Goal: Transaction & Acquisition: Purchase product/service

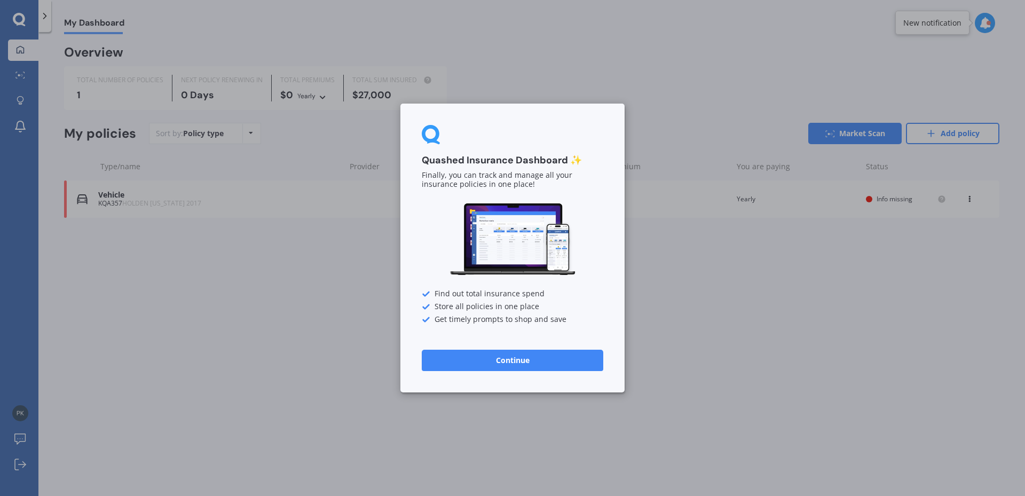
click at [503, 360] on button "Continue" at bounding box center [512, 360] width 181 height 21
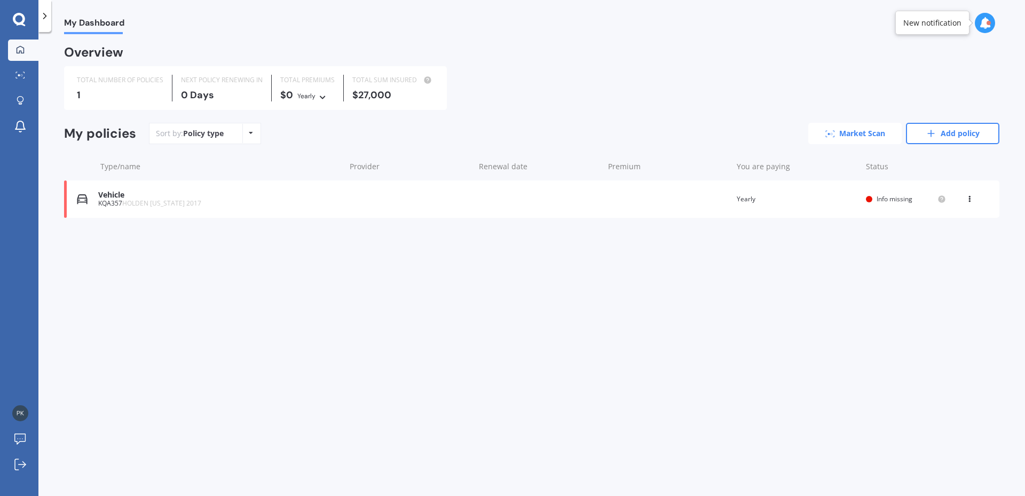
click at [860, 131] on link "Market Scan" at bounding box center [854, 133] width 93 height 21
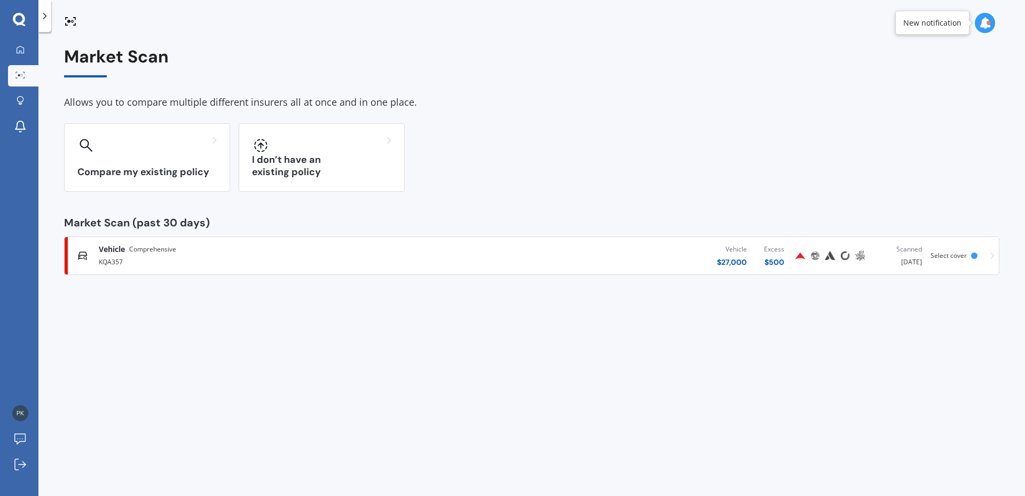
click at [989, 253] on div "Vehicle Comprehensive KQA357 Vehicle $ 27,000 Excess $ 500 Scanned [DATE] Selec…" at bounding box center [531, 256] width 925 height 32
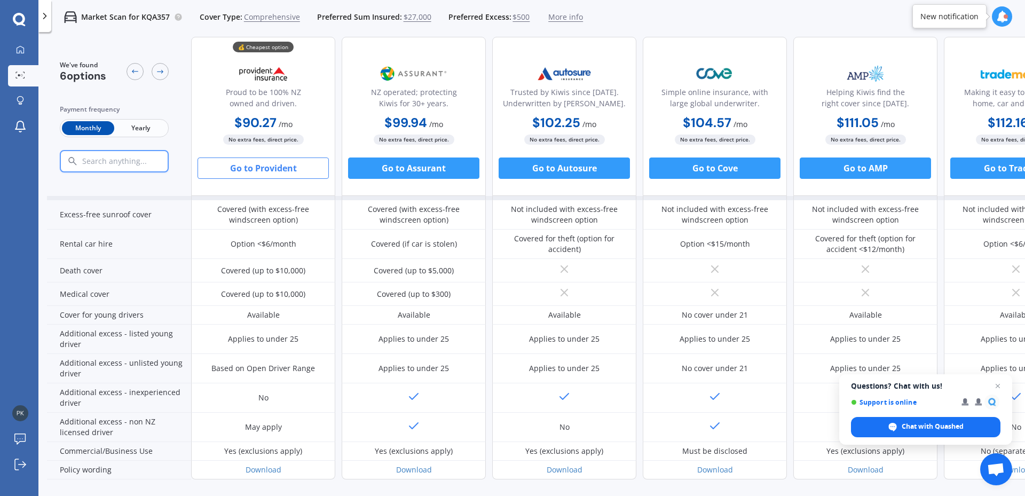
scroll to position [470, 0]
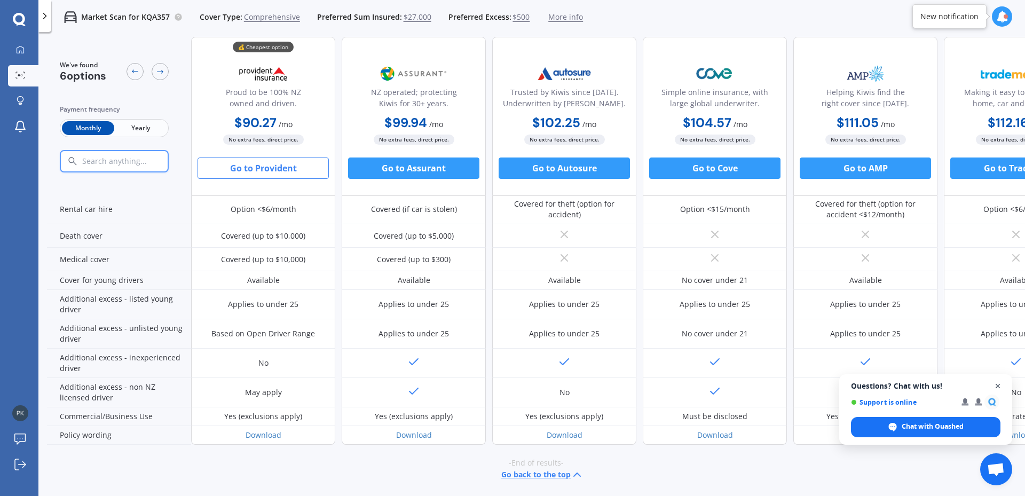
click at [998, 386] on span "Close chat" at bounding box center [997, 385] width 13 height 13
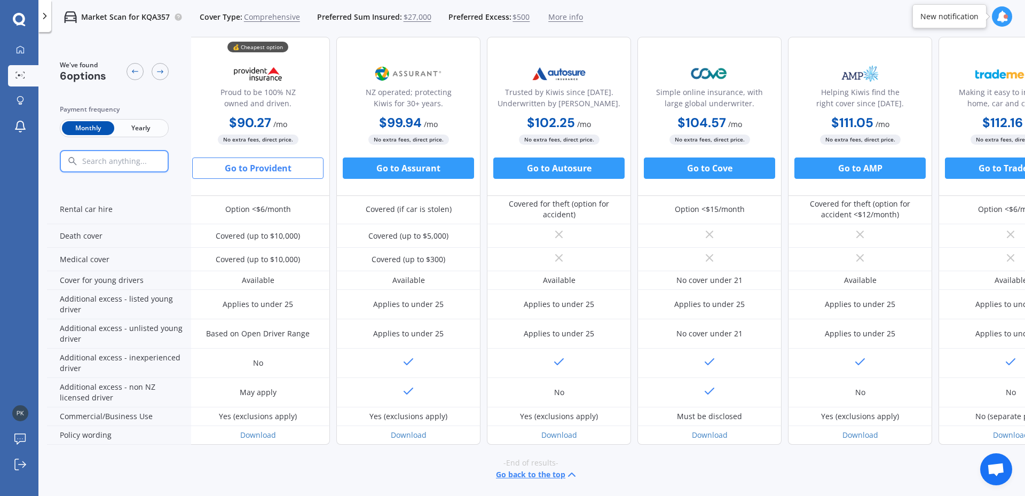
scroll to position [470, 2]
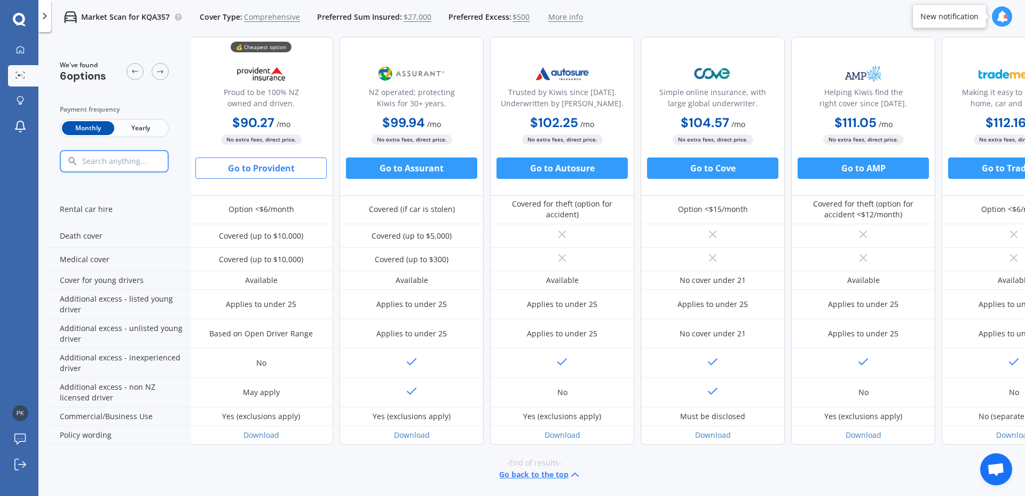
click at [556, 17] on span "More info" at bounding box center [565, 17] width 35 height 11
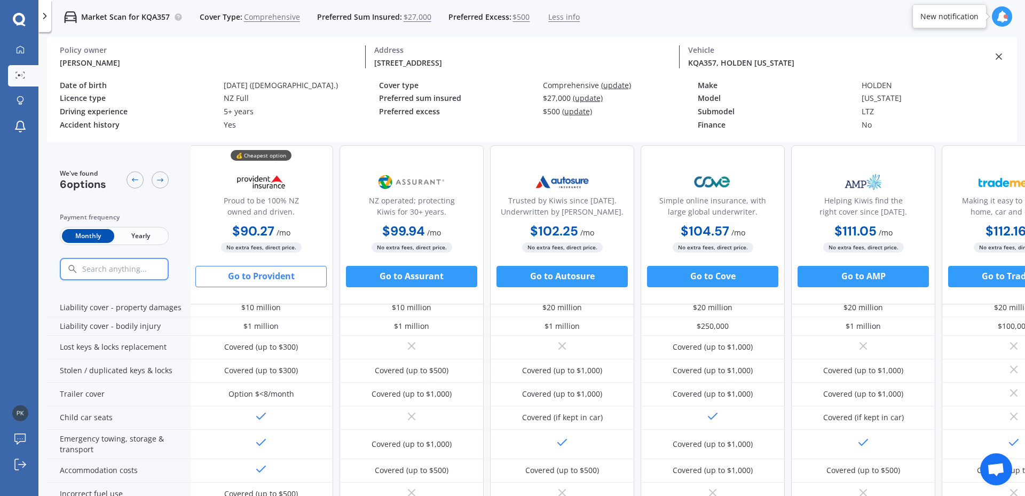
scroll to position [115, 2]
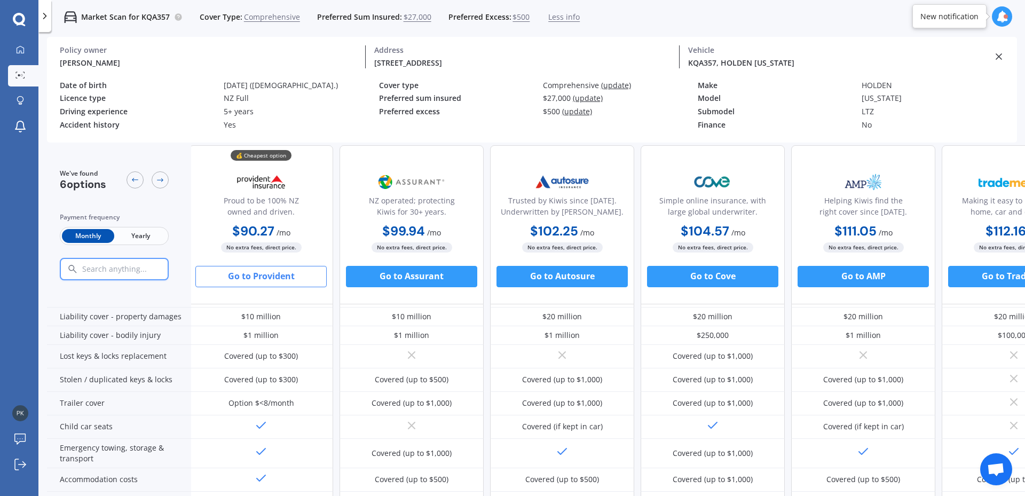
click at [147, 238] on span "Yearly" at bounding box center [140, 236] width 52 height 14
click at [248, 275] on button "Go to Provident" at bounding box center [260, 276] width 131 height 21
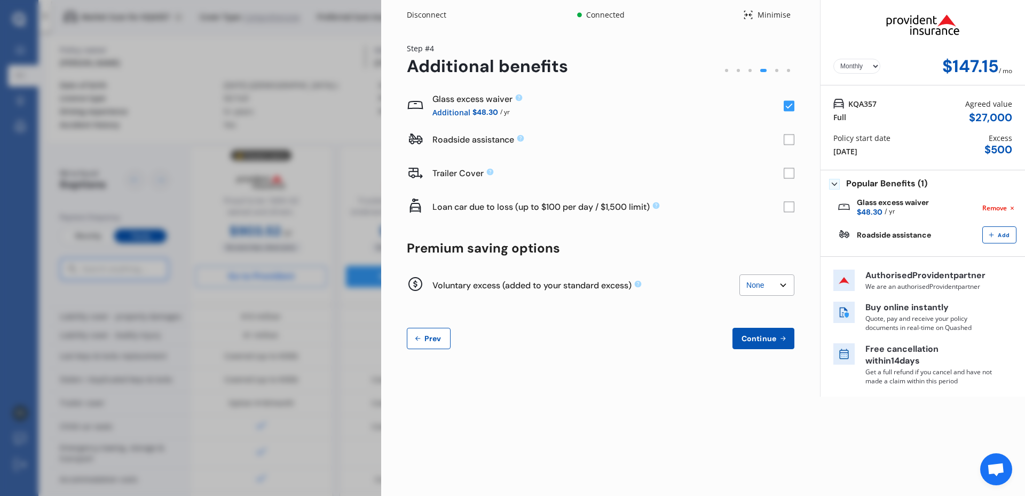
click at [788, 105] on rect at bounding box center [788, 106] width 11 height 11
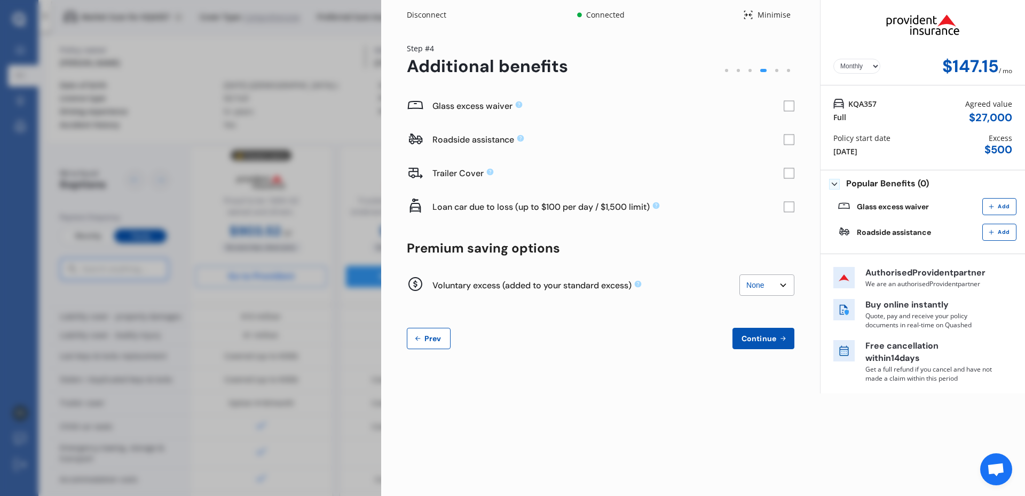
click at [789, 105] on rect at bounding box center [788, 106] width 11 height 11
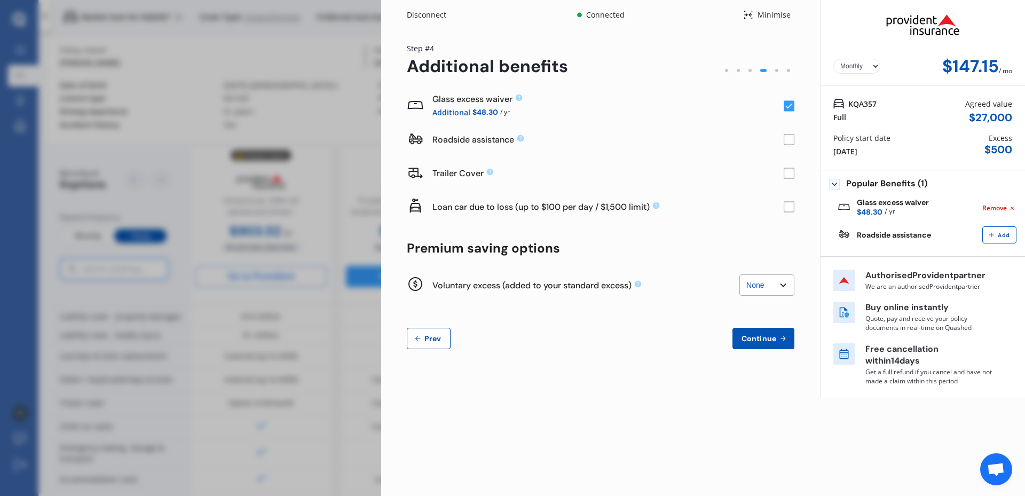
click at [778, 69] on div at bounding box center [777, 71] width 12 height 12
click at [428, 340] on span "Prev" at bounding box center [432, 338] width 21 height 9
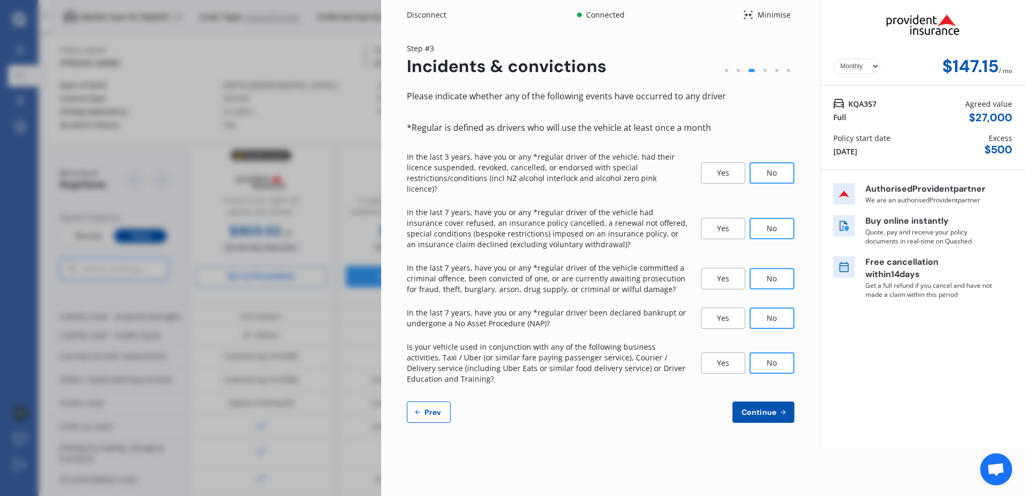
click at [426, 408] on span "Prev" at bounding box center [432, 412] width 21 height 9
select select "06"
select select "1981"
select select "NZ_FULL"
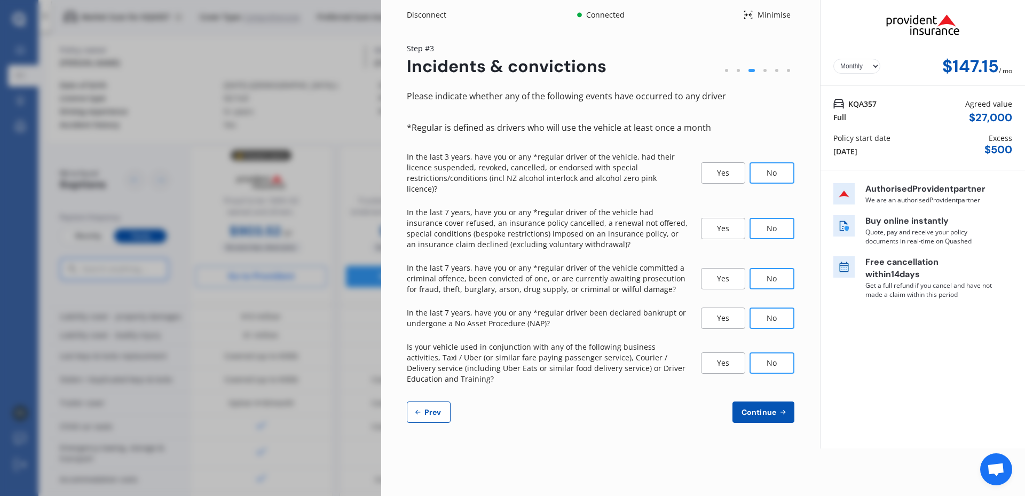
select select "0"
select select "17"
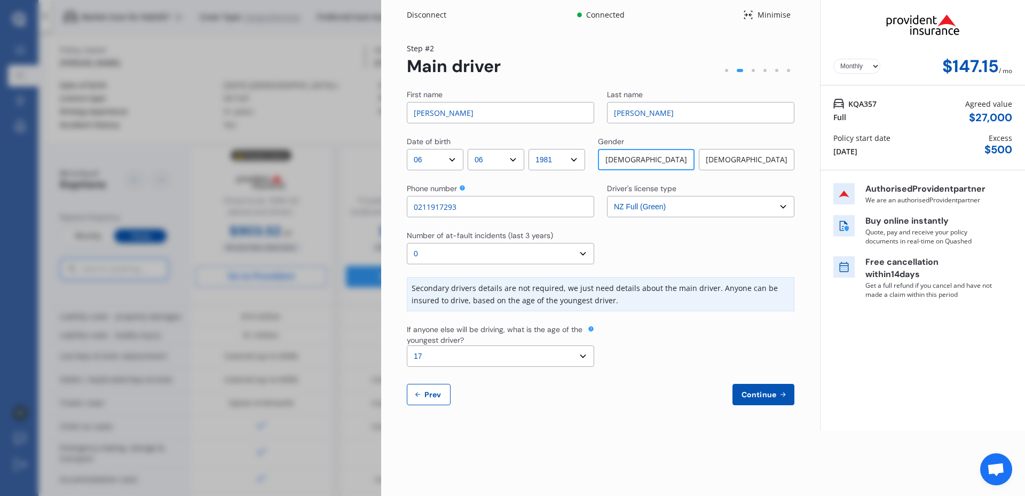
click at [426, 402] on button "Prev" at bounding box center [429, 394] width 44 height 21
select select "full"
select select "OFF-STREET"
select select "[STREET_ADDRESS]"
select select "HOLDEN"
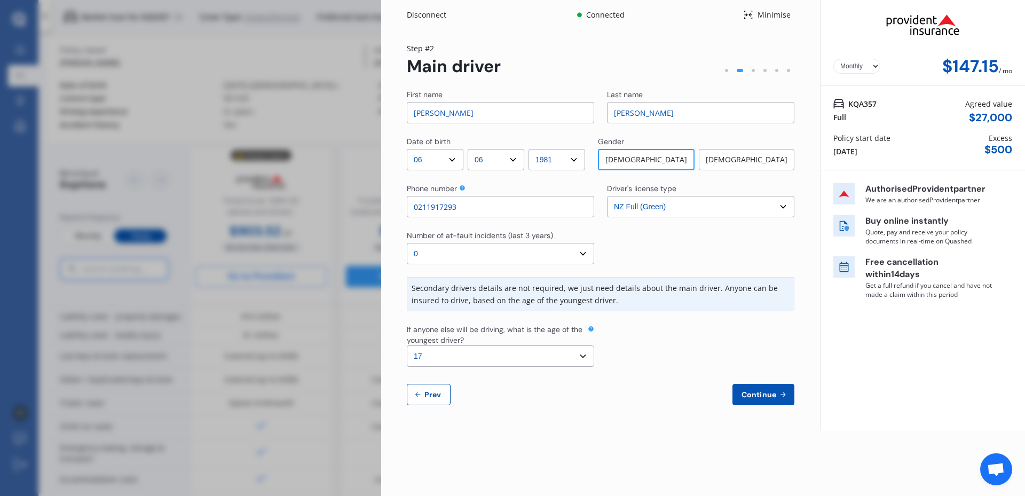
select select "[US_STATE]"
select select "NZVHOLD2017AEBY"
select select "none"
select select "NO"
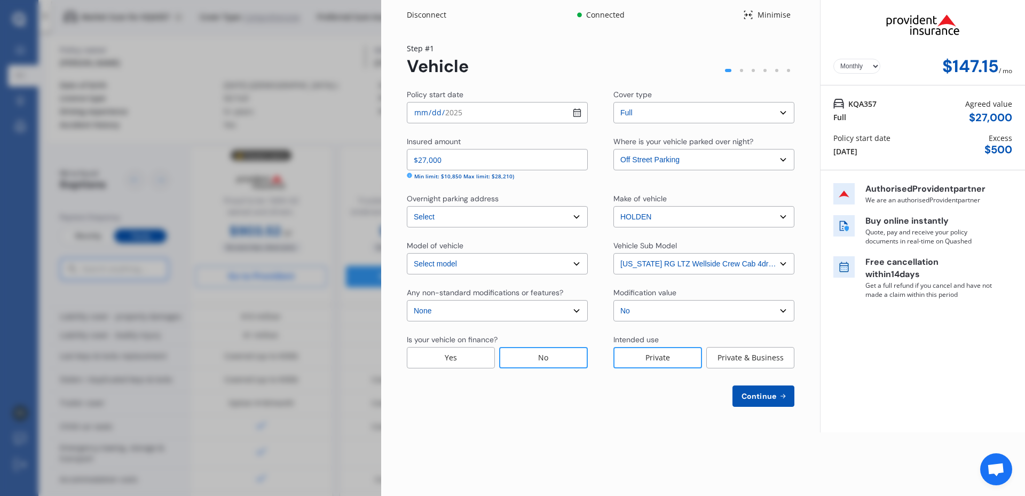
click at [426, 402] on div "Continue" at bounding box center [600, 395] width 387 height 21
click at [770, 398] on span "Continue" at bounding box center [758, 396] width 39 height 9
select select "06"
select select "1981"
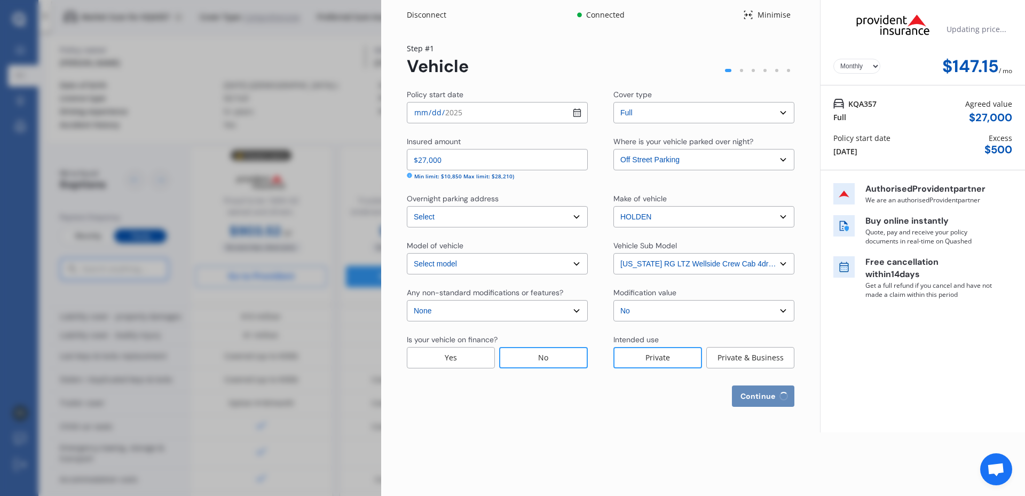
select select "NZ_FULL"
select select "0"
select select "17"
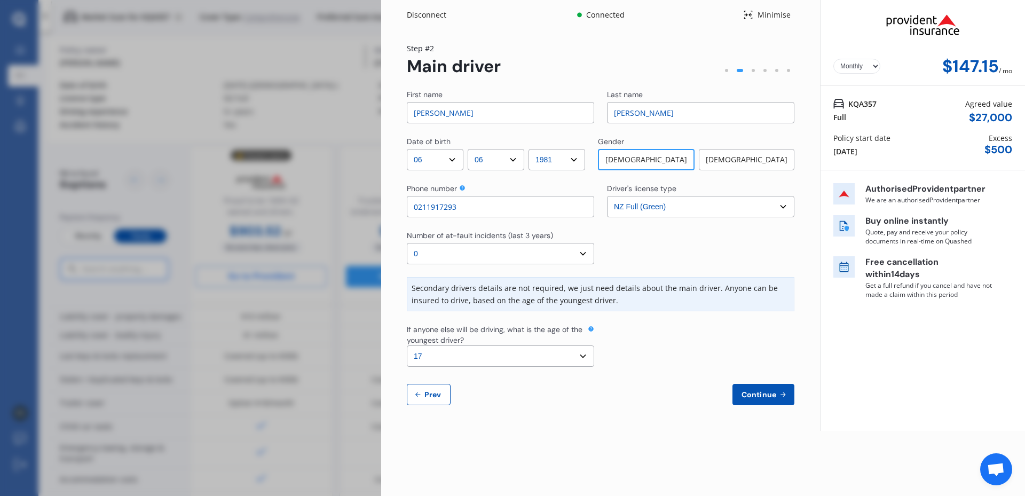
click at [770, 395] on span "Continue" at bounding box center [758, 394] width 39 height 9
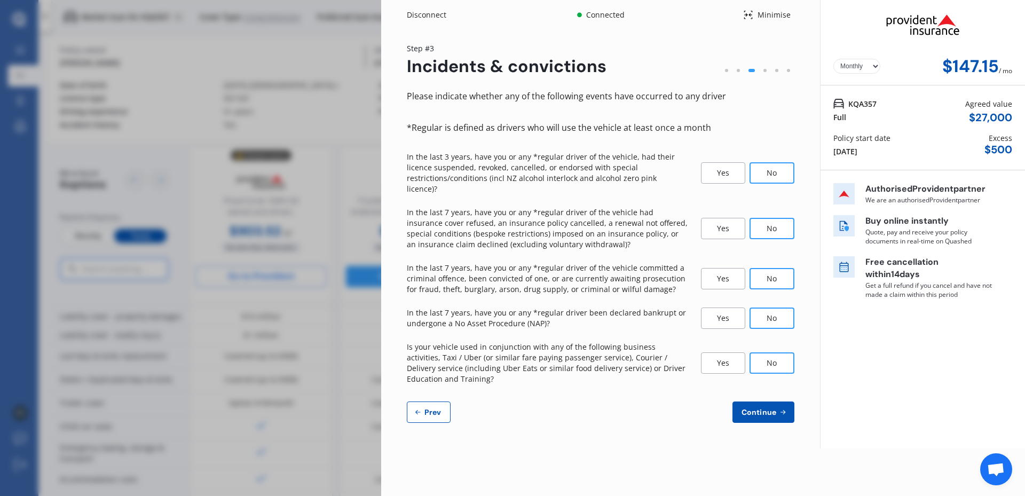
click at [435, 408] on span "Prev" at bounding box center [432, 412] width 21 height 9
select select "06"
select select "1981"
select select "NZ_FULL"
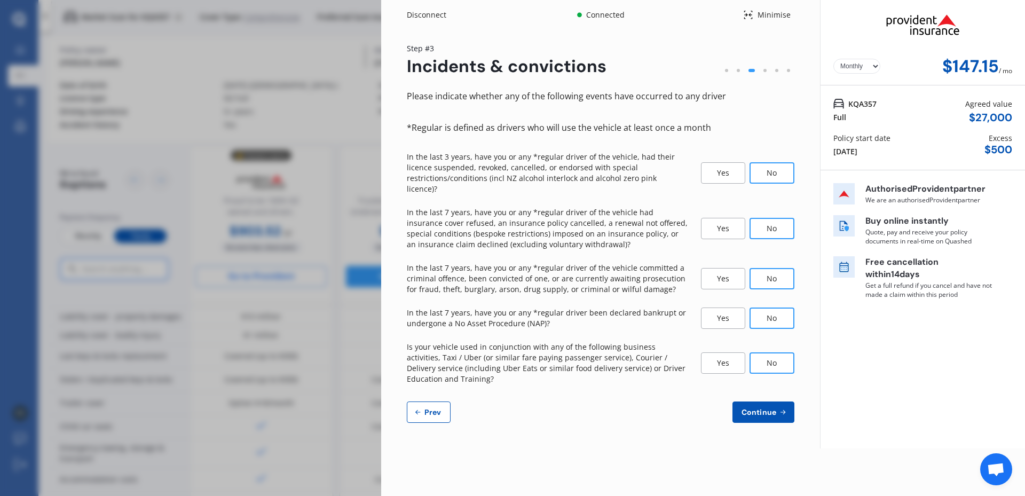
select select "0"
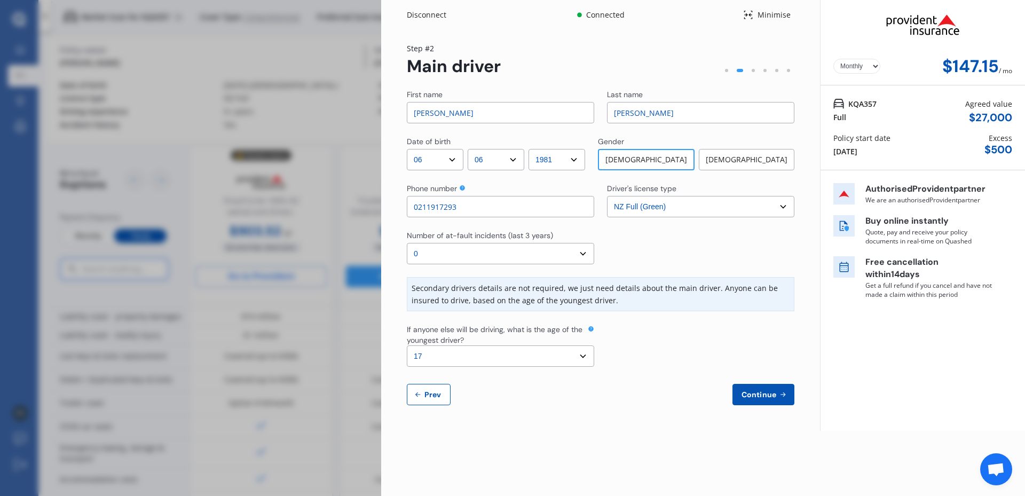
click at [579, 354] on select "Select the age of the youngest driver. 16 17 18 19 20 21 22 23 24 25 or over" at bounding box center [500, 355] width 187 height 21
select select "25"
click at [407, 345] on select "Select the age of the youngest driver. 16 17 18 19 20 21 22 23 24 25 or over" at bounding box center [500, 355] width 187 height 21
click at [773, 393] on span "Continue" at bounding box center [758, 394] width 39 height 9
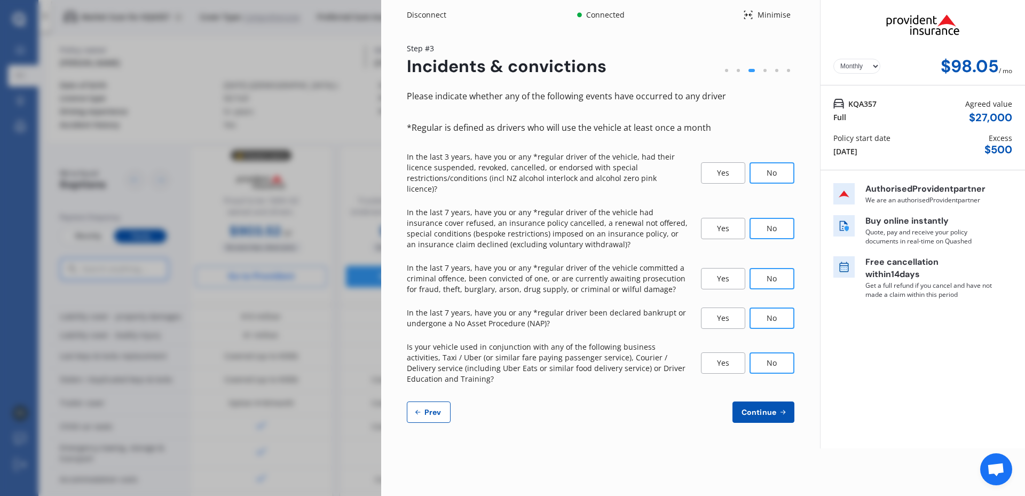
click at [761, 408] on span "Continue" at bounding box center [758, 412] width 39 height 9
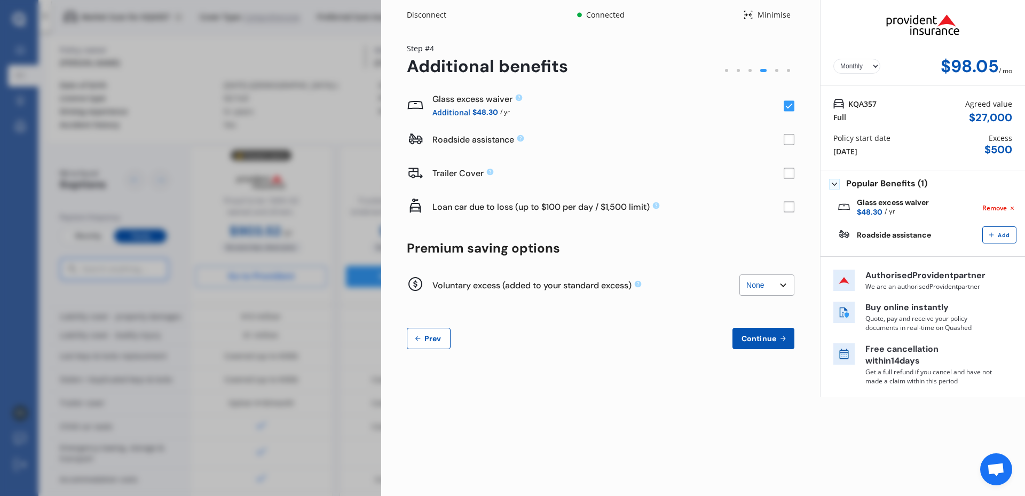
click at [433, 406] on div "Disconnect Connected Minimise Yearly Monthly $98.05 / mo Step # 4 Additional be…" at bounding box center [703, 248] width 644 height 496
click at [432, 339] on span "Prev" at bounding box center [432, 338] width 21 height 9
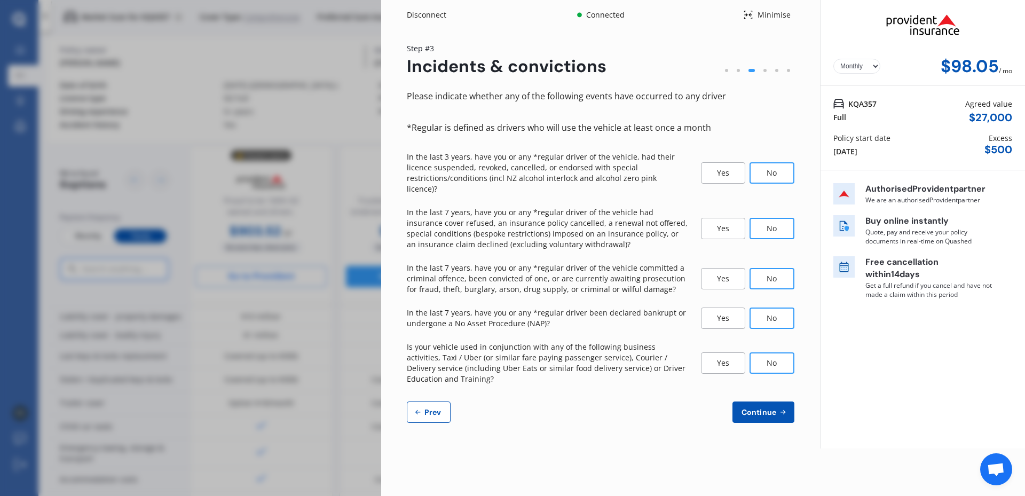
click at [427, 408] on button "Prev" at bounding box center [429, 411] width 44 height 21
select select "06"
select select "1981"
select select "NZ_FULL"
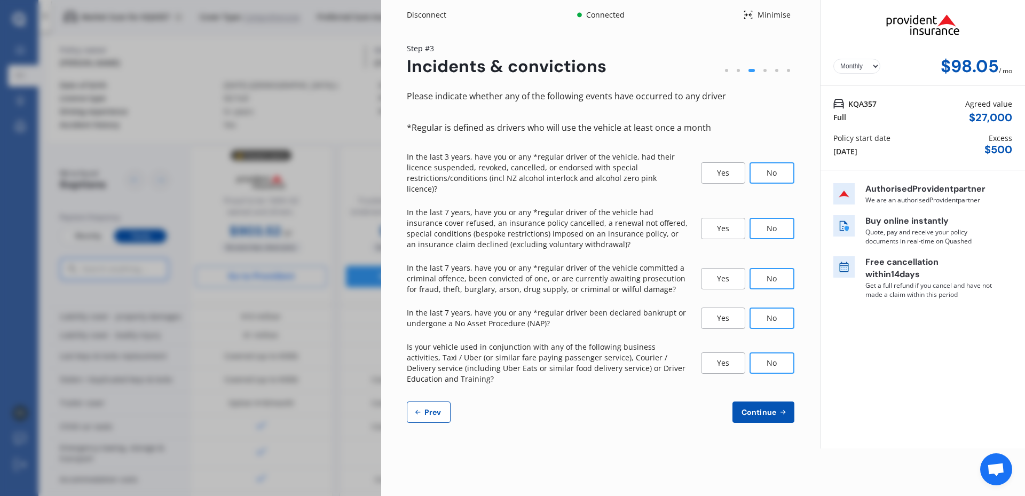
select select "0"
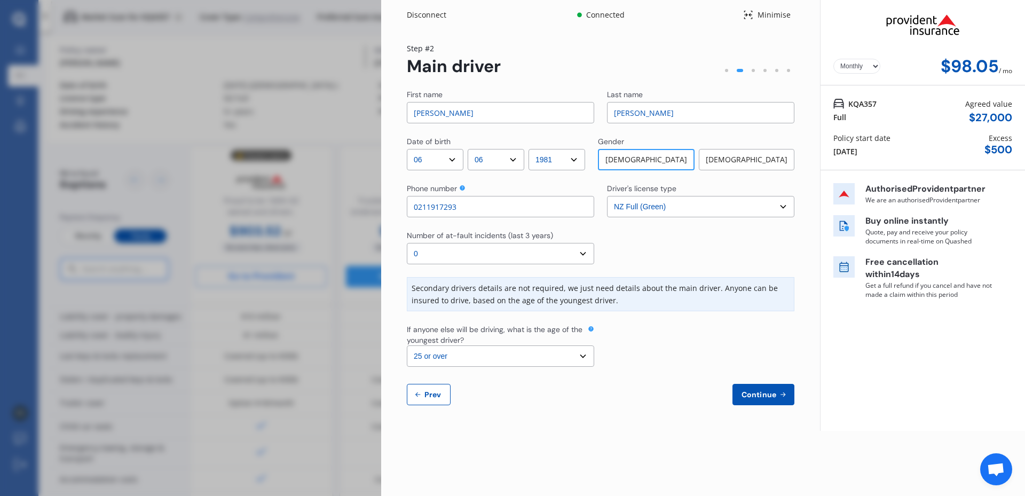
click at [585, 358] on select "Select the age of the youngest driver. 16 17 18 19 20 21 22 23 24 25 or over" at bounding box center [500, 355] width 187 height 21
select select "18"
click at [407, 345] on select "Select the age of the youngest driver. 16 17 18 19 20 21 22 23 24 25 or over" at bounding box center [500, 355] width 187 height 21
click at [768, 395] on span "Continue" at bounding box center [758, 394] width 39 height 9
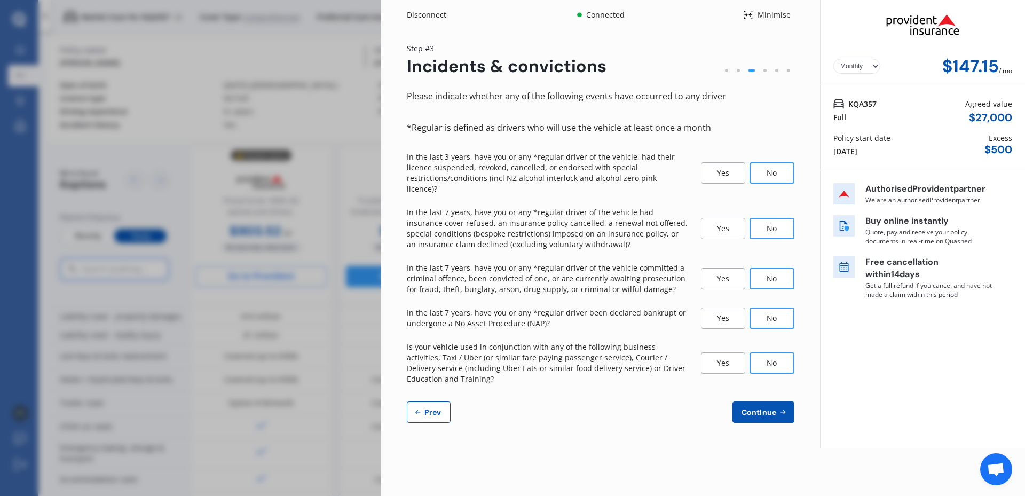
click at [436, 408] on span "Prev" at bounding box center [432, 412] width 21 height 9
select select "06"
select select "1981"
select select "NZ_FULL"
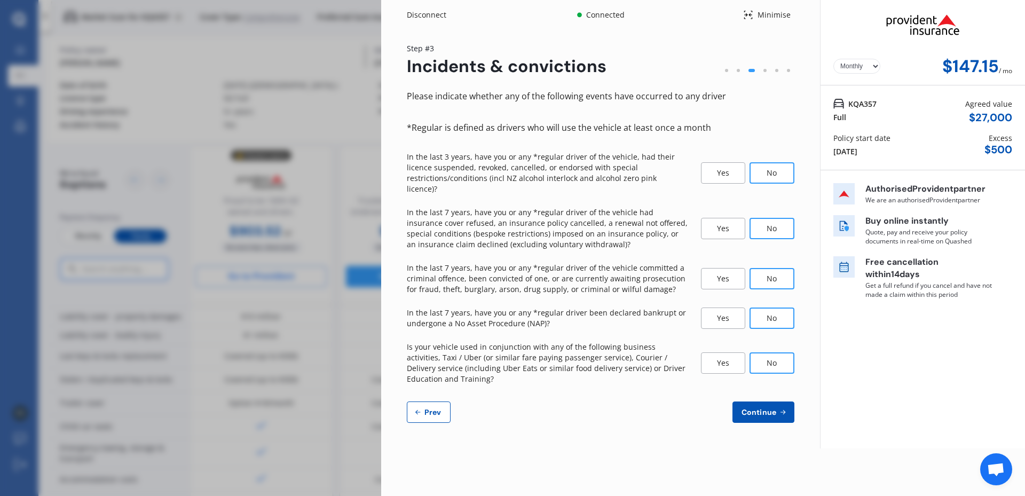
select select "0"
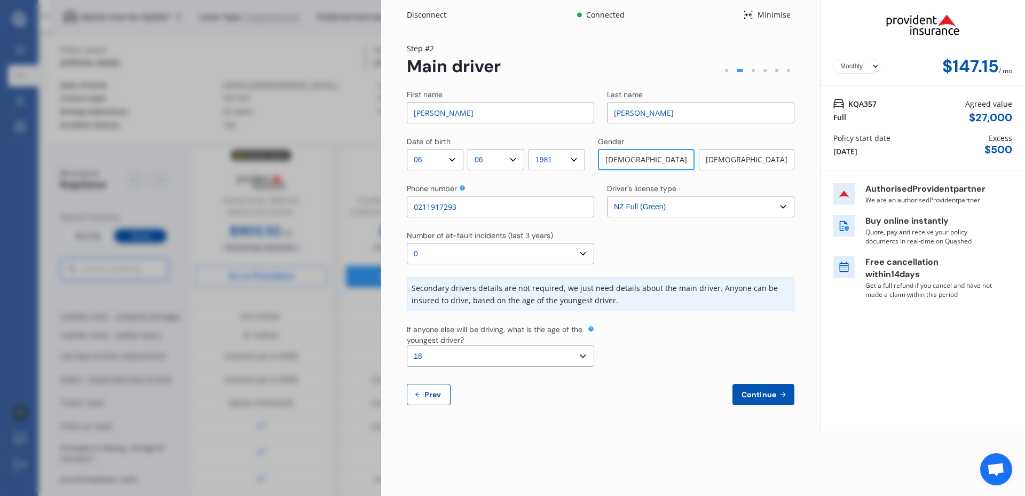
click at [583, 358] on select "Select the age of the youngest driver. 16 17 18 19 20 21 22 23 24 25 or over" at bounding box center [500, 355] width 187 height 21
select select "23"
click at [407, 345] on select "Select the age of the youngest driver. 16 17 18 19 20 21 22 23 24 25 or over" at bounding box center [500, 355] width 187 height 21
click at [762, 397] on span "Continue" at bounding box center [758, 394] width 39 height 9
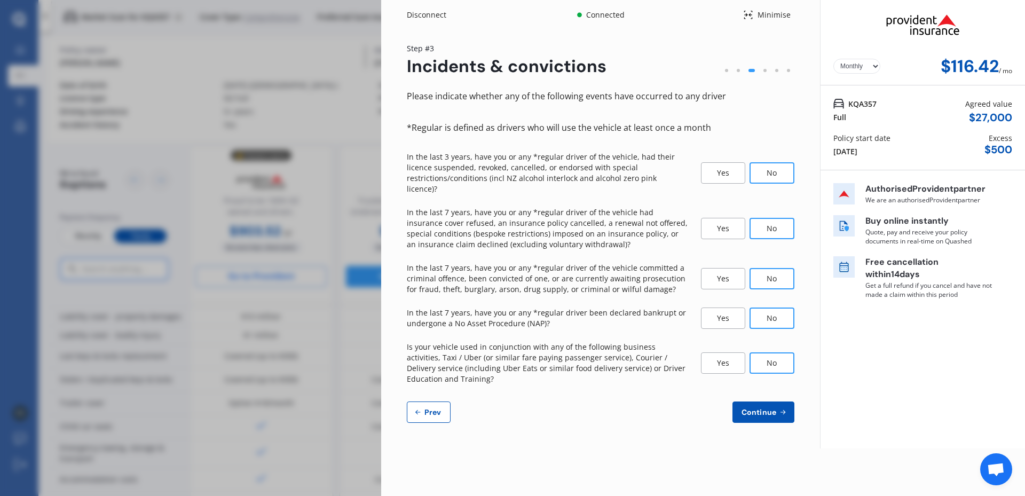
click at [430, 408] on span "Prev" at bounding box center [432, 412] width 21 height 9
select select "06"
select select "1981"
select select "NZ_FULL"
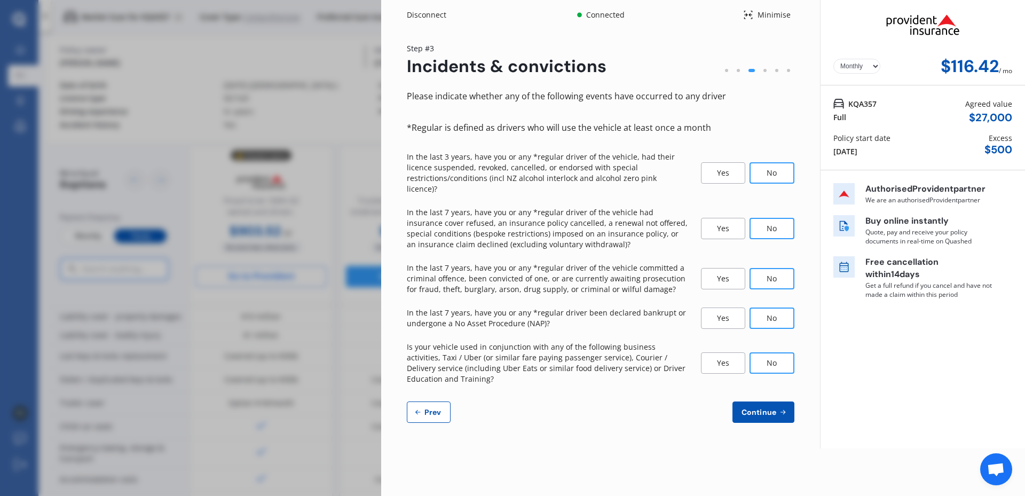
select select "0"
select select "23"
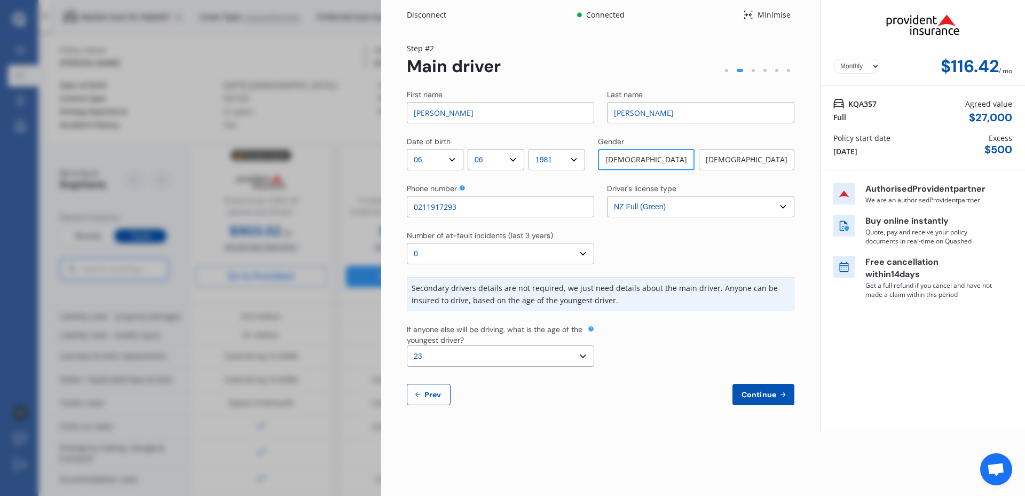
click at [756, 395] on span "Continue" at bounding box center [758, 394] width 39 height 9
click at [435, 10] on div "Disconnect" at bounding box center [432, 15] width 51 height 11
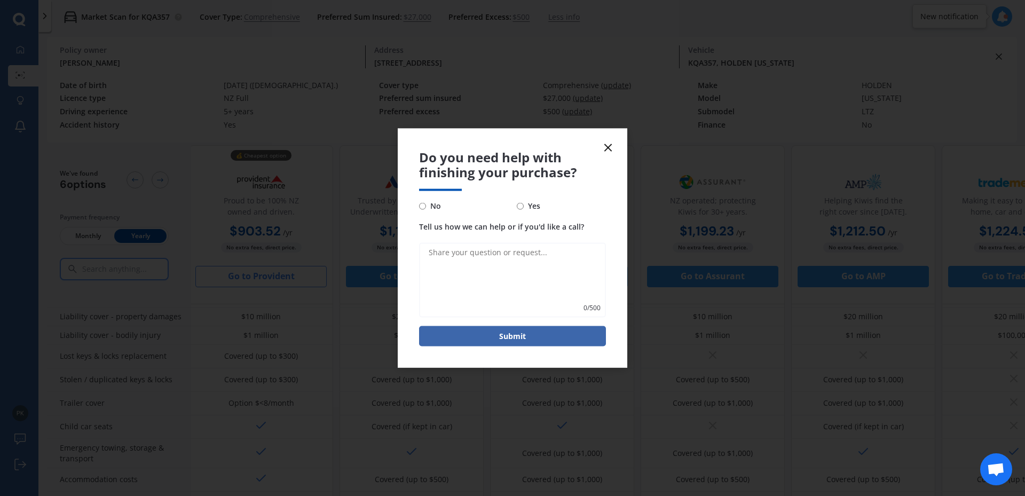
click at [423, 205] on input "No" at bounding box center [422, 205] width 7 height 7
radio input "true"
click at [607, 145] on icon at bounding box center [607, 147] width 13 height 13
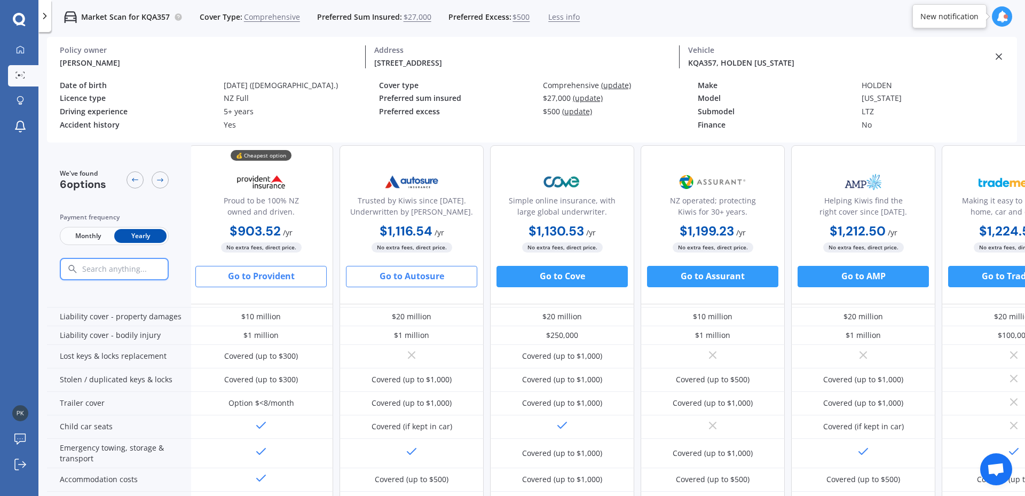
click at [404, 277] on button "Go to Autosure" at bounding box center [411, 276] width 131 height 21
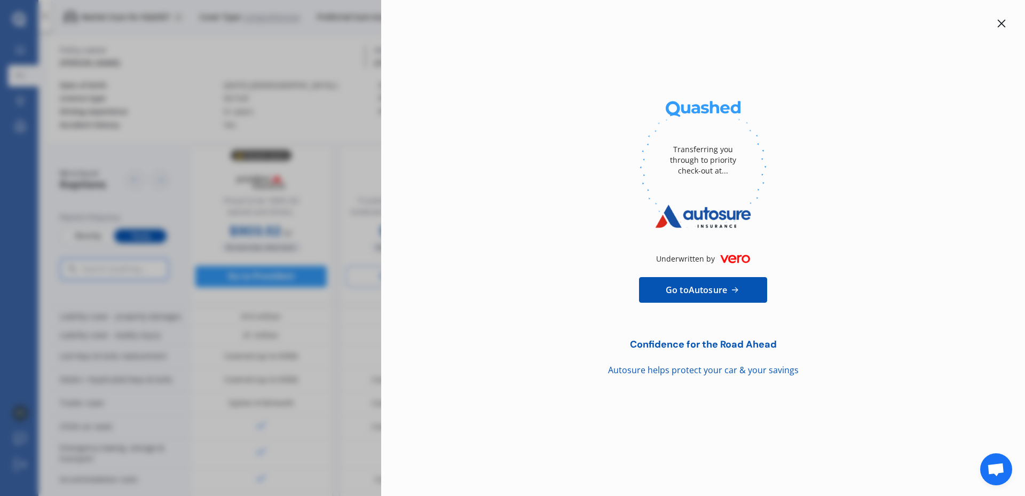
click at [1000, 21] on icon at bounding box center [1001, 23] width 9 height 9
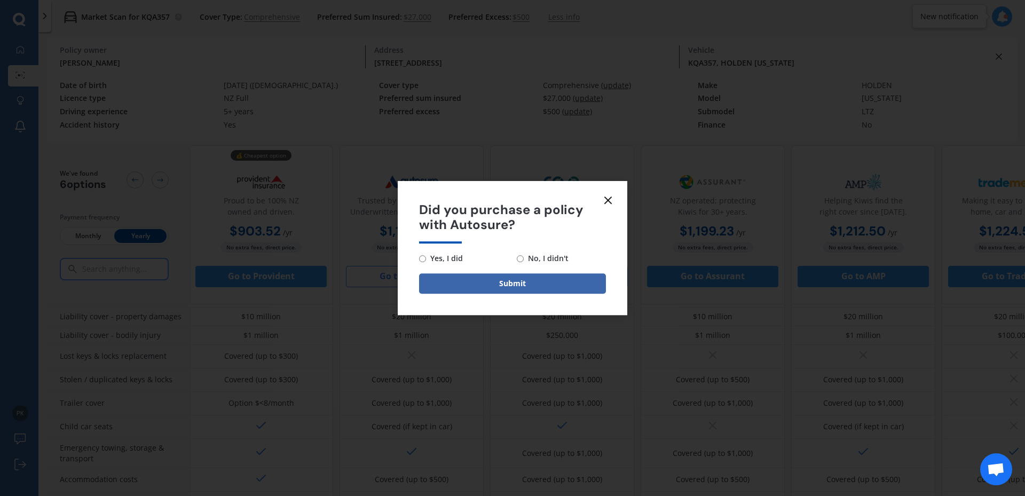
click at [520, 259] on input "No, I didn't" at bounding box center [520, 258] width 7 height 7
radio input "true"
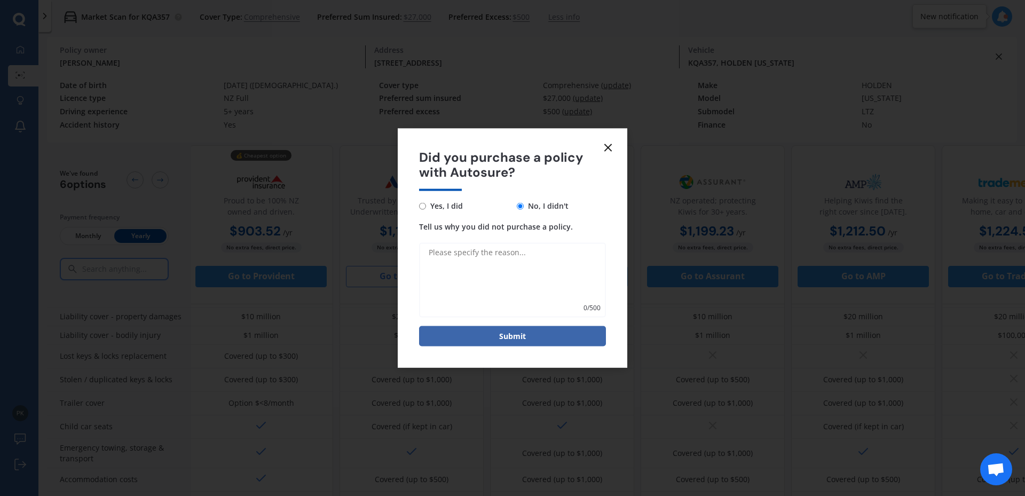
click at [481, 272] on textarea "Tell us why you did not purchase a policy." at bounding box center [512, 280] width 187 height 75
type textarea "getting quotes"
click at [488, 336] on button "Submit" at bounding box center [512, 336] width 187 height 20
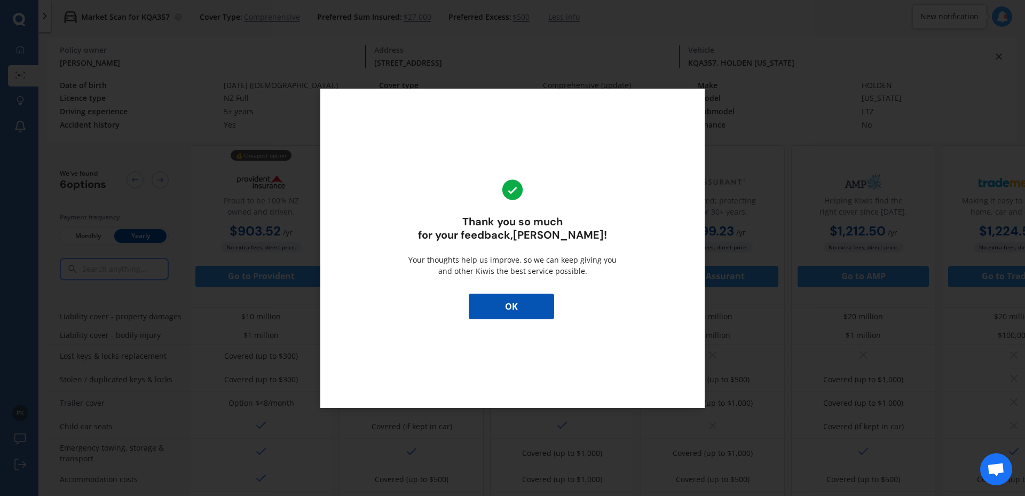
click at [510, 311] on button "OK" at bounding box center [511, 306] width 85 height 26
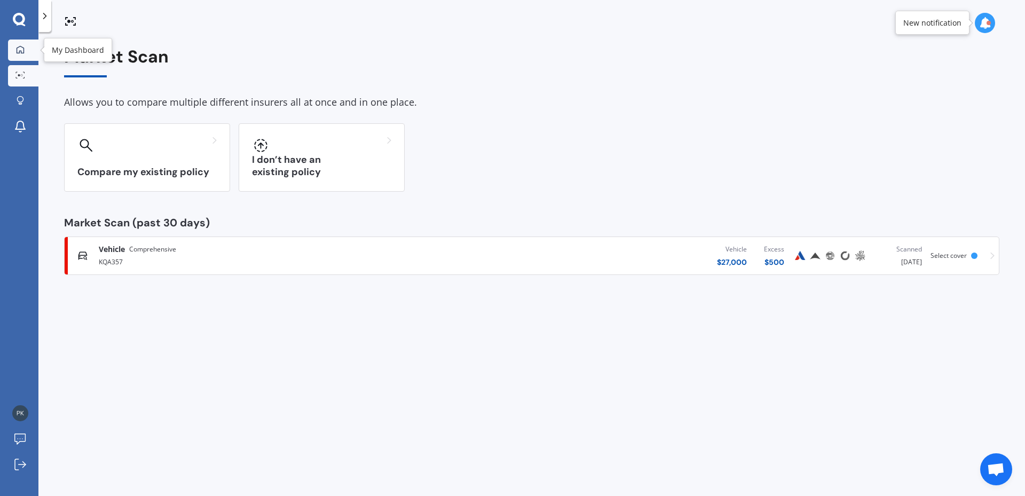
click at [23, 42] on link "My Dashboard" at bounding box center [23, 49] width 30 height 21
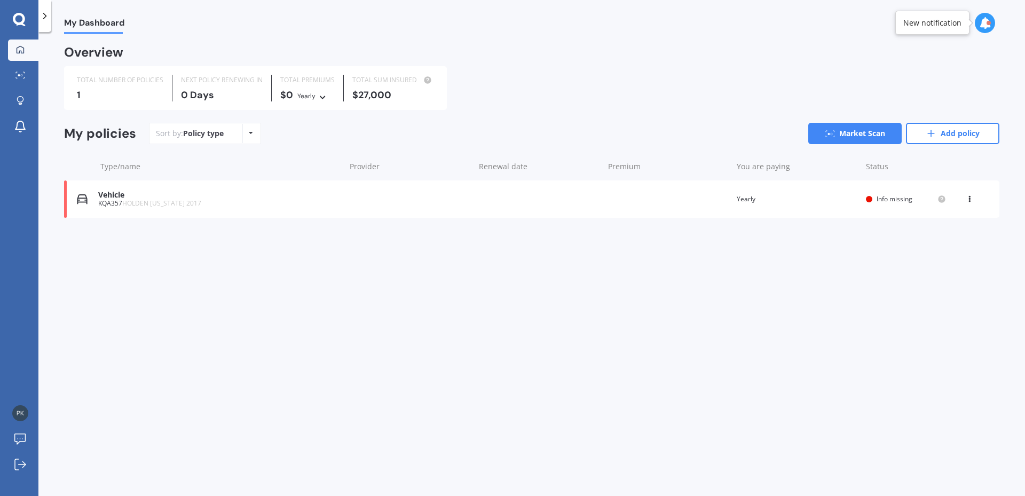
click at [252, 137] on div "Policy type Alphabetical Date added Renewing next" at bounding box center [250, 133] width 17 height 19
drag, startPoint x: 334, startPoint y: 301, endPoint x: 414, endPoint y: 282, distance: 82.4
click at [335, 301] on div "My Dashboard Overview TOTAL NUMBER OF POLICIES 1 NEXT POLICY RENEWING [DATE] TO…" at bounding box center [531, 266] width 986 height 464
click at [937, 130] on link "Add policy" at bounding box center [952, 133] width 93 height 21
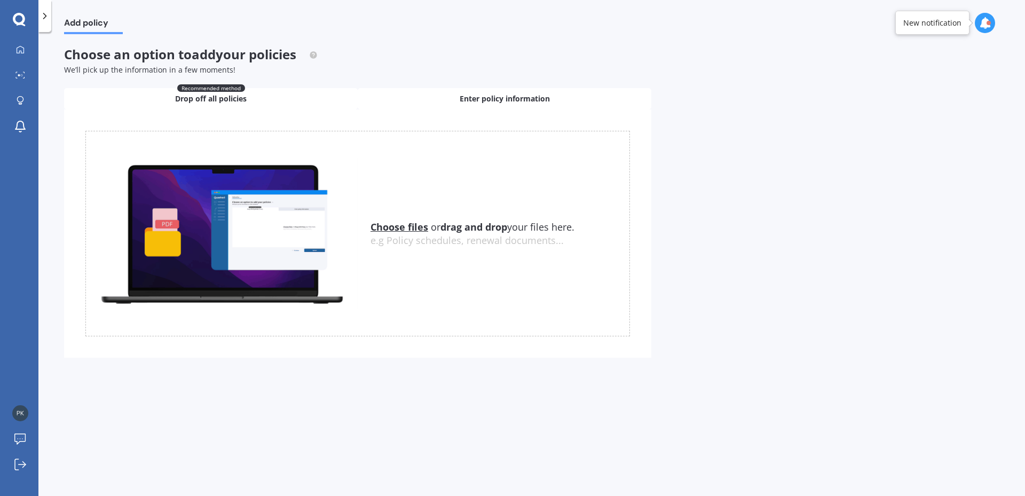
click at [486, 101] on span "Enter policy information" at bounding box center [504, 98] width 90 height 11
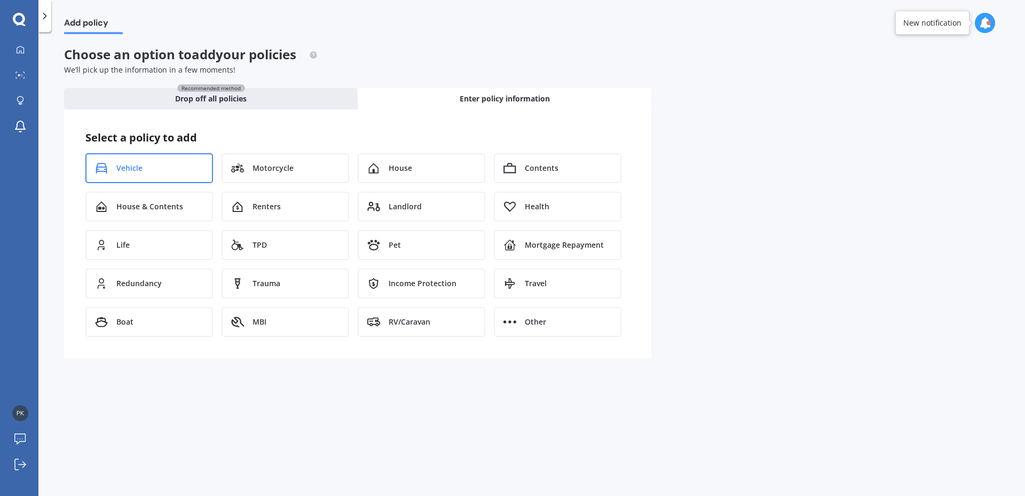
click at [130, 173] on span "Vehicle" at bounding box center [129, 168] width 26 height 11
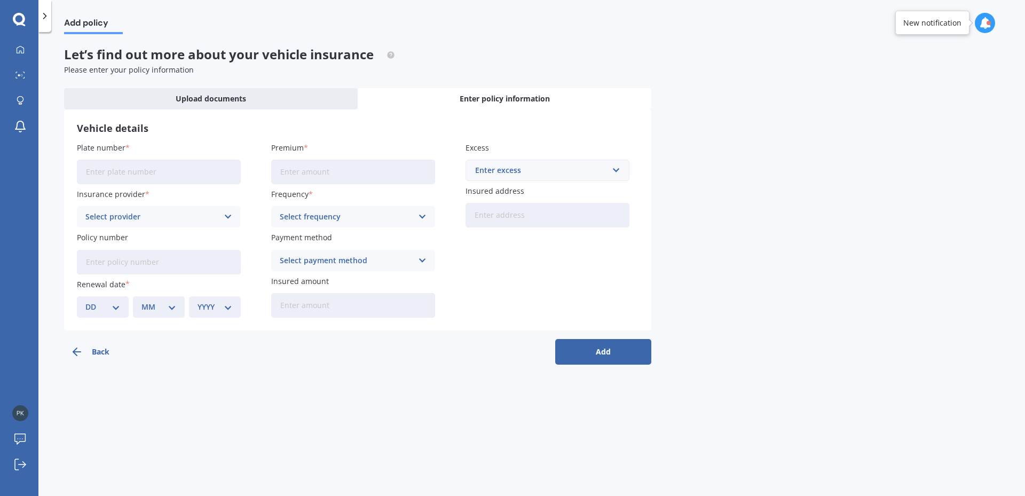
click at [152, 172] on input "Plate number" at bounding box center [159, 172] width 164 height 25
type input "HZJ620"
click at [589, 345] on button "Add" at bounding box center [603, 352] width 96 height 26
click at [76, 353] on icon "button" at bounding box center [76, 351] width 13 height 13
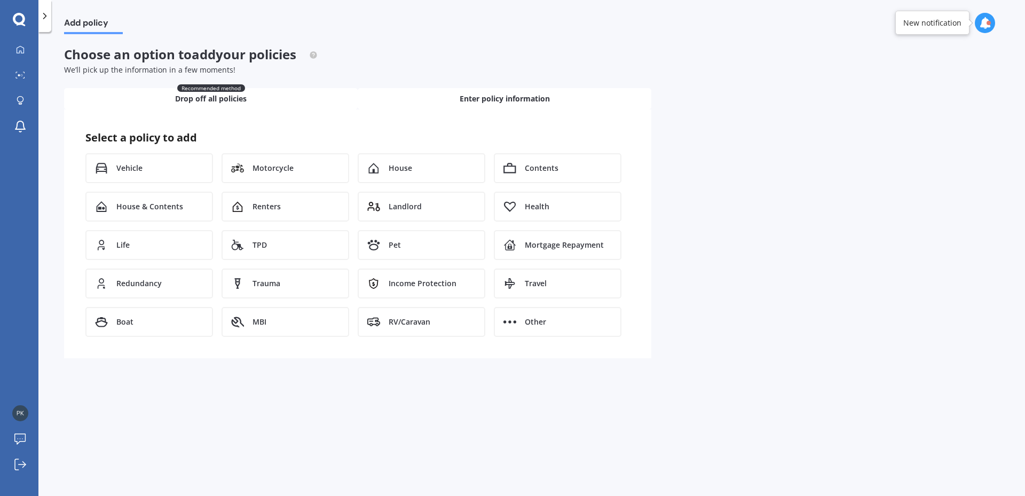
click at [252, 92] on div "Recommended method Drop off all policies" at bounding box center [210, 98] width 293 height 21
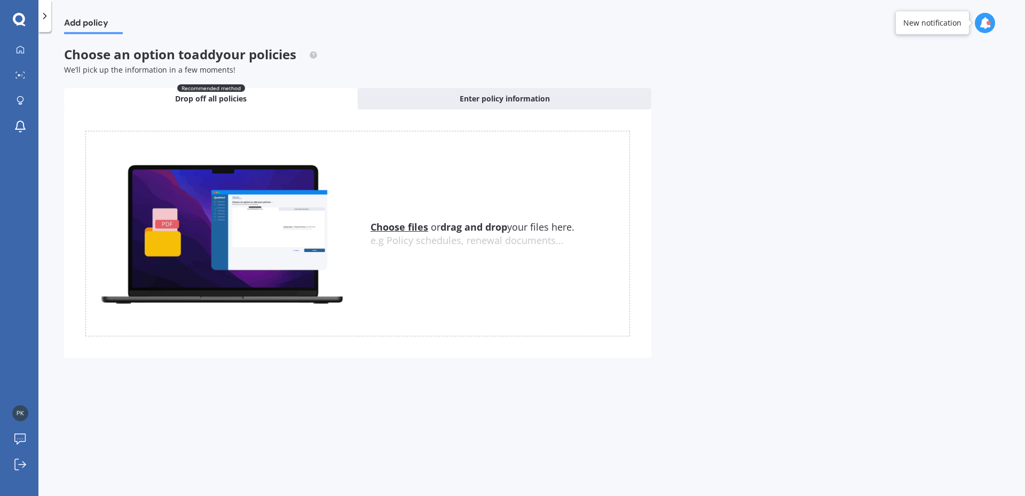
click at [49, 21] on icon at bounding box center [44, 16] width 11 height 11
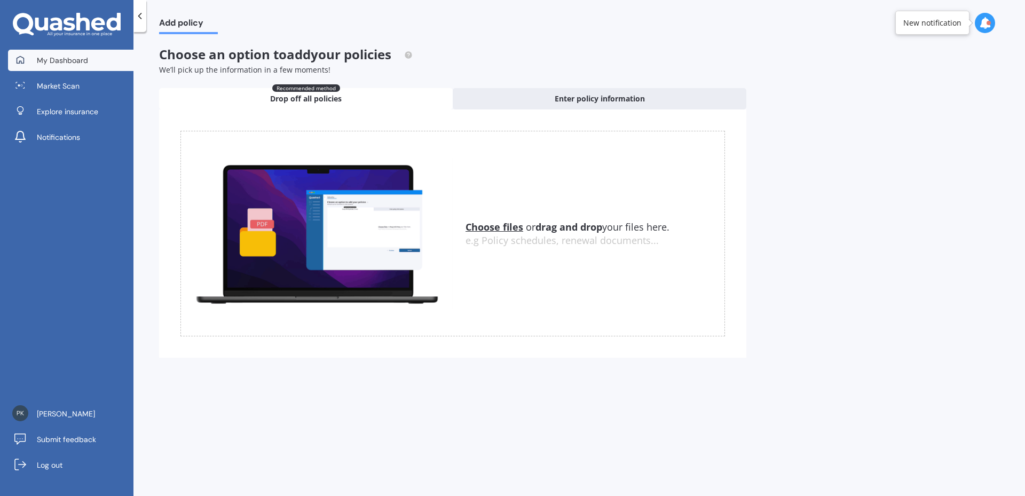
click at [52, 60] on span "My Dashboard" at bounding box center [62, 60] width 51 height 11
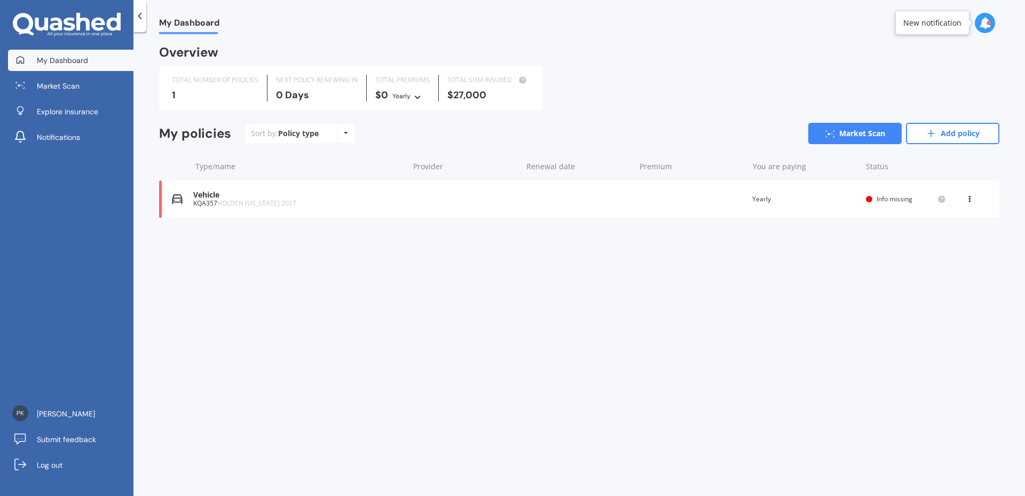
click at [231, 197] on div "Vehicle" at bounding box center [298, 194] width 210 height 9
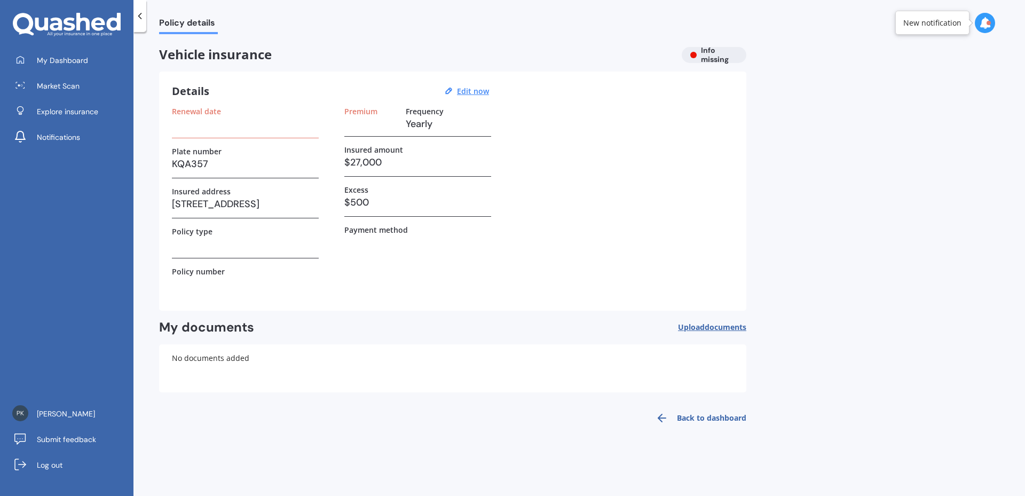
click at [372, 124] on h3 at bounding box center [370, 124] width 53 height 16
click at [143, 14] on icon at bounding box center [139, 16] width 11 height 11
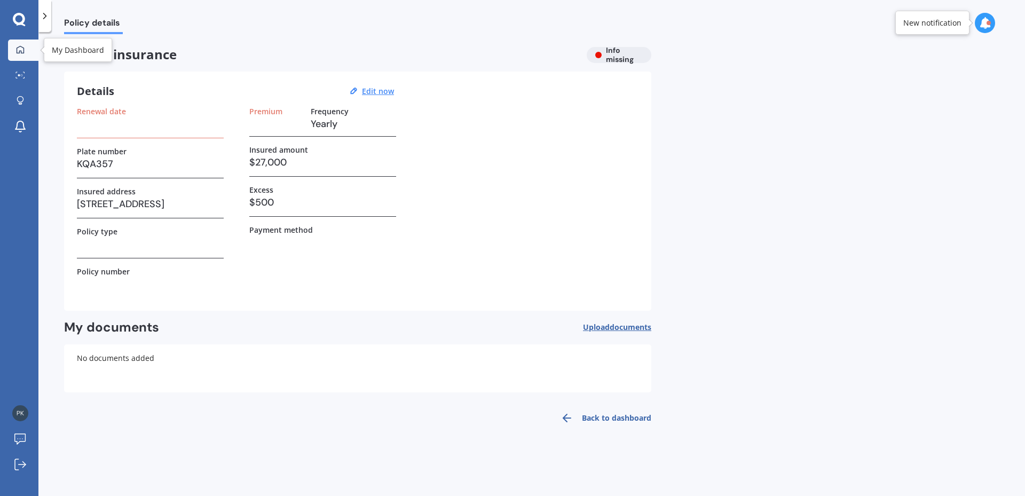
click at [17, 46] on icon at bounding box center [20, 49] width 9 height 9
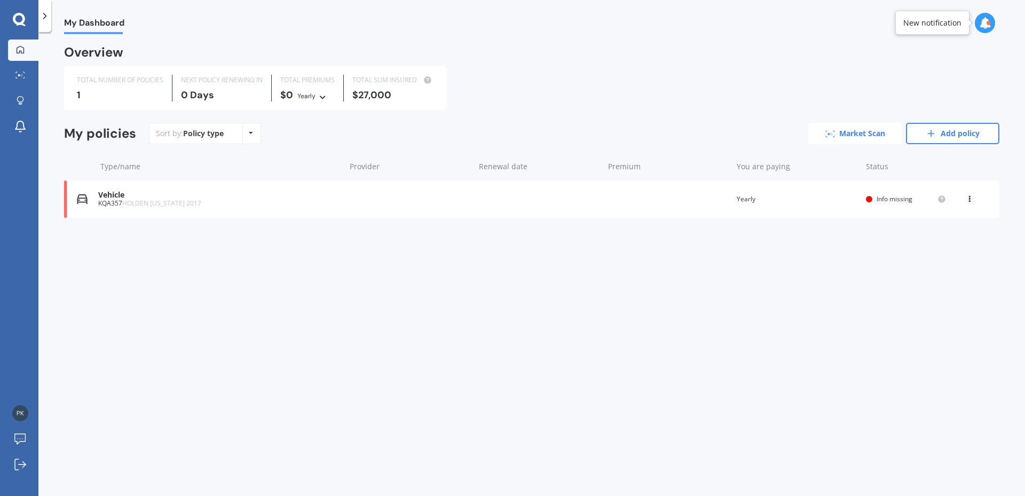
click at [836, 131] on link "Market Scan" at bounding box center [854, 133] width 93 height 21
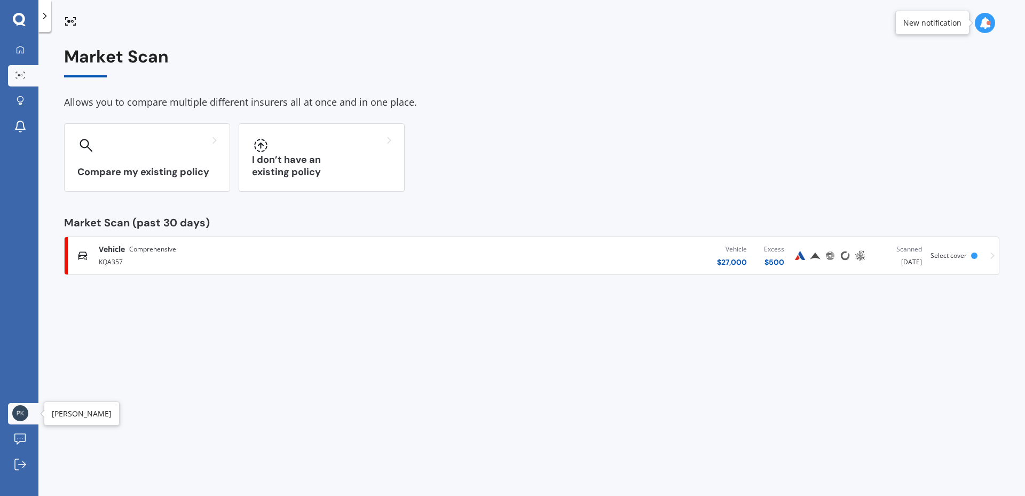
click at [15, 413] on img at bounding box center [20, 413] width 16 height 16
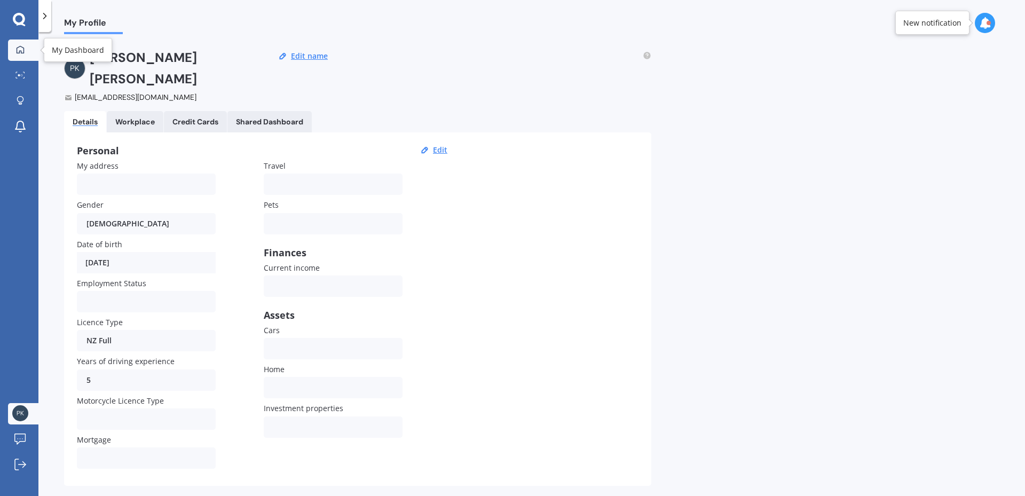
click at [16, 47] on icon at bounding box center [20, 49] width 9 height 9
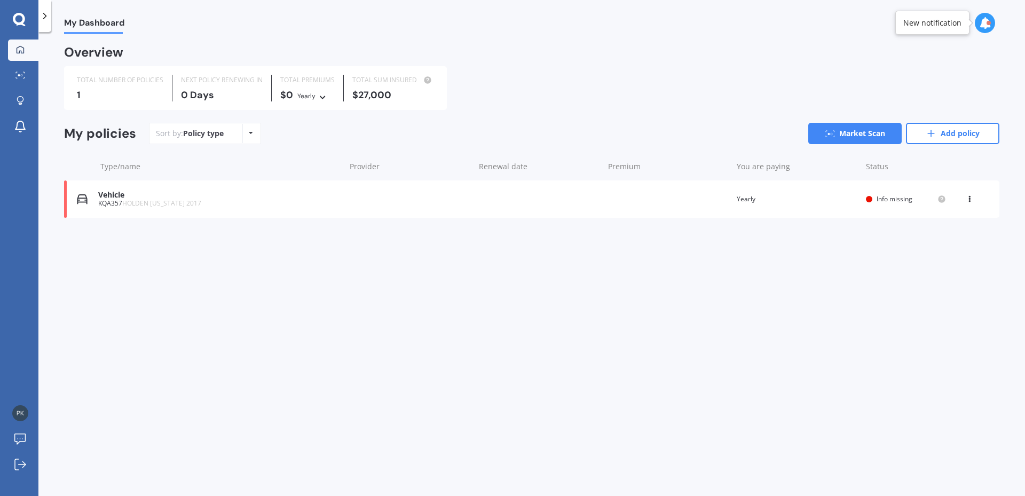
click at [970, 199] on icon at bounding box center [968, 197] width 7 height 6
click at [480, 317] on div "My Dashboard Overview TOTAL NUMBER OF POLICIES 1 NEXT POLICY RENEWING [DATE] TO…" at bounding box center [531, 266] width 986 height 464
click at [242, 136] on div "Policy type Alphabetical Date added Renewing next" at bounding box center [250, 133] width 17 height 19
click at [221, 259] on div "My Dashboard Overview TOTAL NUMBER OF POLICIES 1 NEXT POLICY RENEWING [DATE] TO…" at bounding box center [531, 266] width 986 height 464
click at [979, 20] on icon at bounding box center [985, 23] width 12 height 12
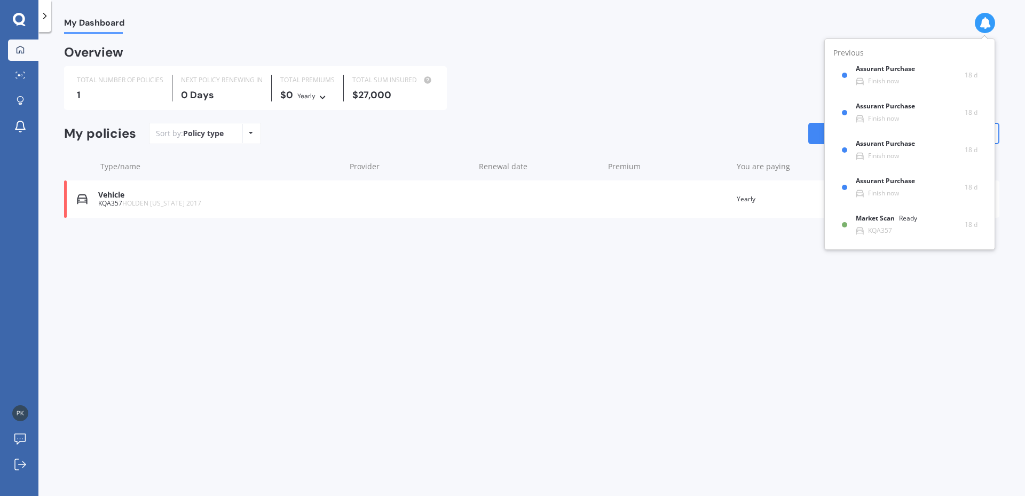
click at [140, 253] on div "My Dashboard Overview TOTAL NUMBER OF POLICIES 1 NEXT POLICY RENEWING [DATE] TO…" at bounding box center [531, 266] width 986 height 464
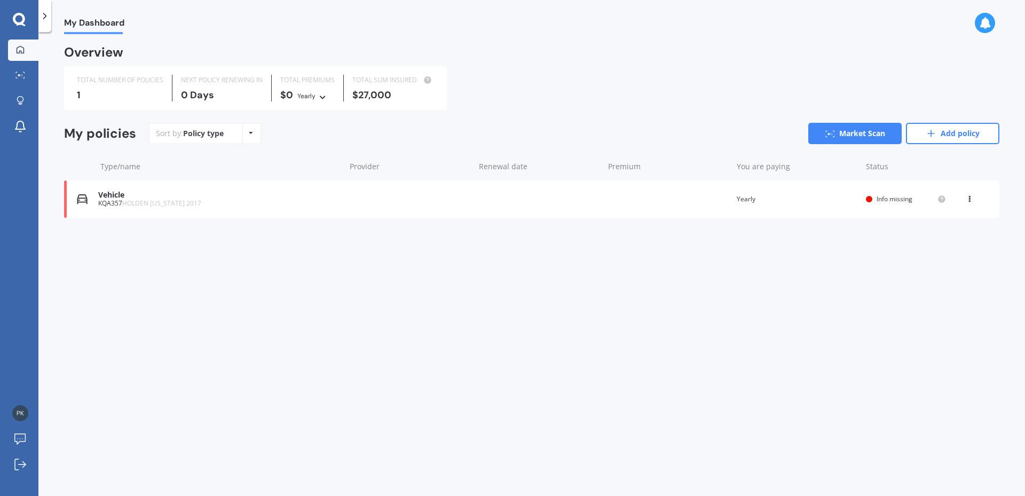
click at [18, 20] on icon at bounding box center [19, 20] width 13 height 14
click at [93, 198] on div "Vehicle KQA357 HOLDEN [US_STATE] 2017 Renewal date Premium You are paying Yearl…" at bounding box center [531, 198] width 935 height 37
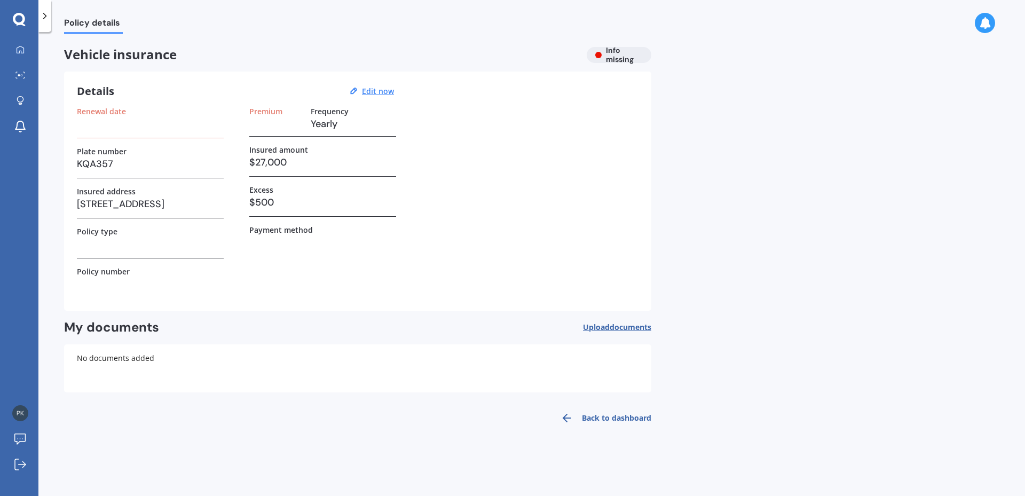
click at [587, 420] on link "Back to dashboard" at bounding box center [602, 418] width 97 height 26
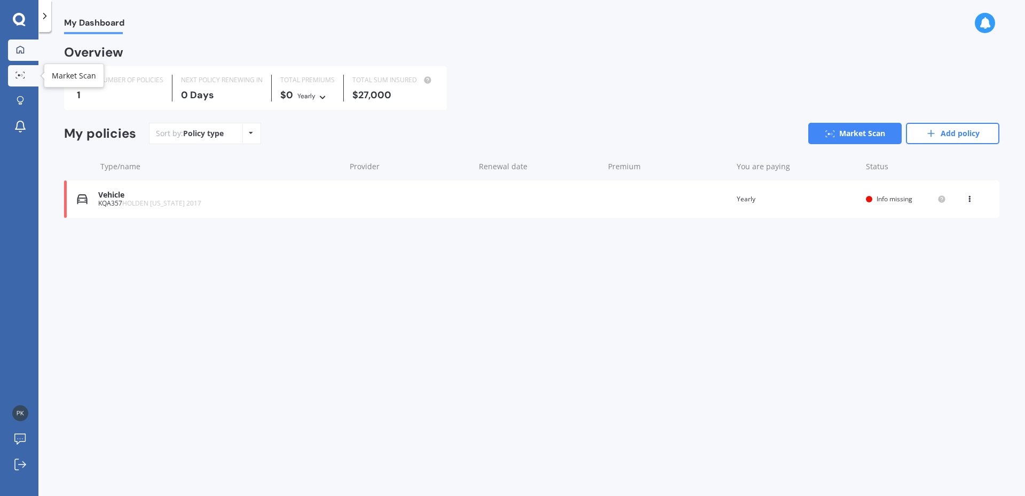
click at [19, 80] on div at bounding box center [20, 76] width 16 height 8
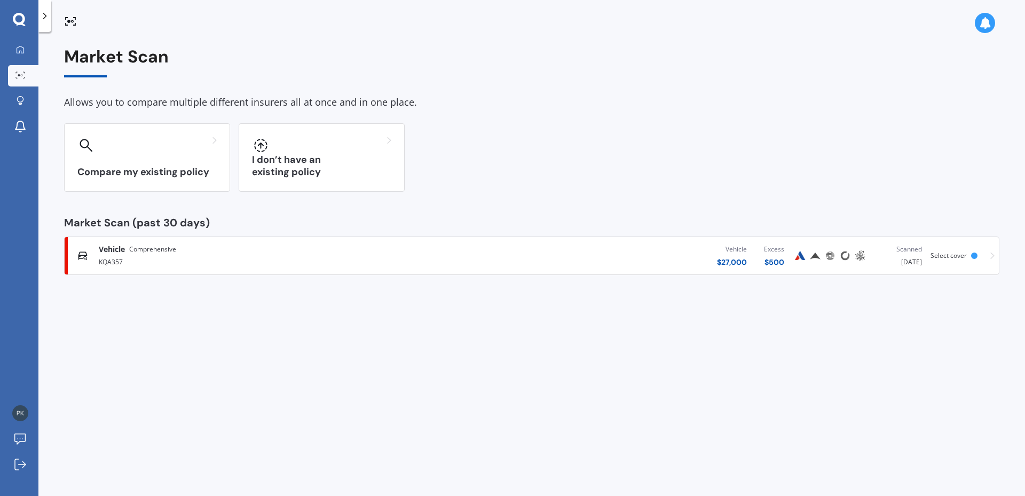
drag, startPoint x: 122, startPoint y: 338, endPoint x: 91, endPoint y: 345, distance: 31.1
click at [91, 345] on div "Market Scan Allows you to compare multiple different insurers all at once and i…" at bounding box center [531, 266] width 986 height 464
click at [20, 411] on img at bounding box center [20, 413] width 16 height 16
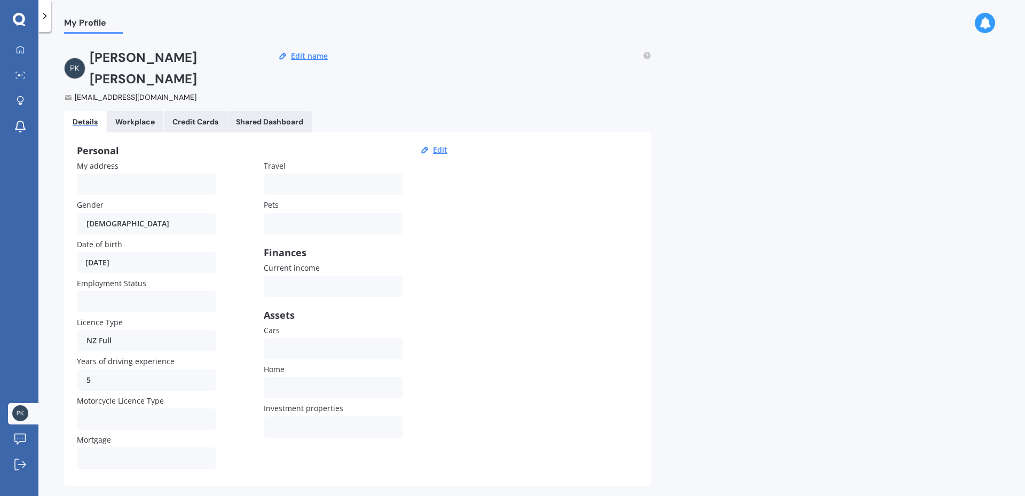
click at [140, 111] on link "Workplace" at bounding box center [135, 121] width 57 height 21
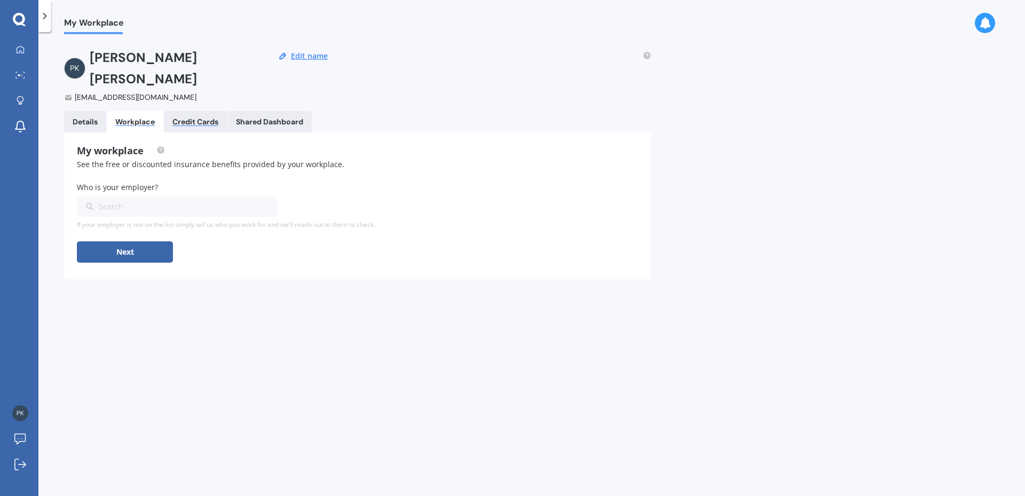
click at [210, 117] on div "Credit Cards" at bounding box center [195, 121] width 46 height 9
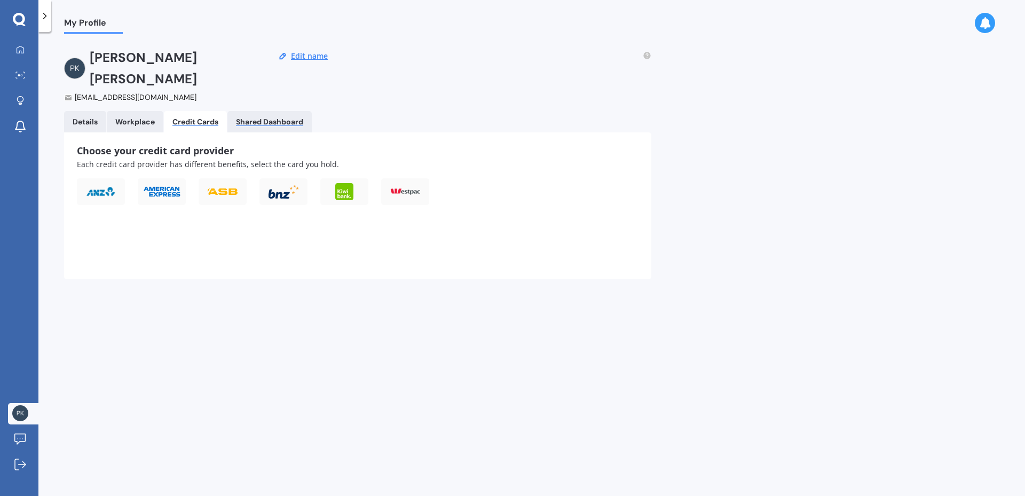
click at [251, 117] on div "Shared Dashboard" at bounding box center [269, 121] width 67 height 9
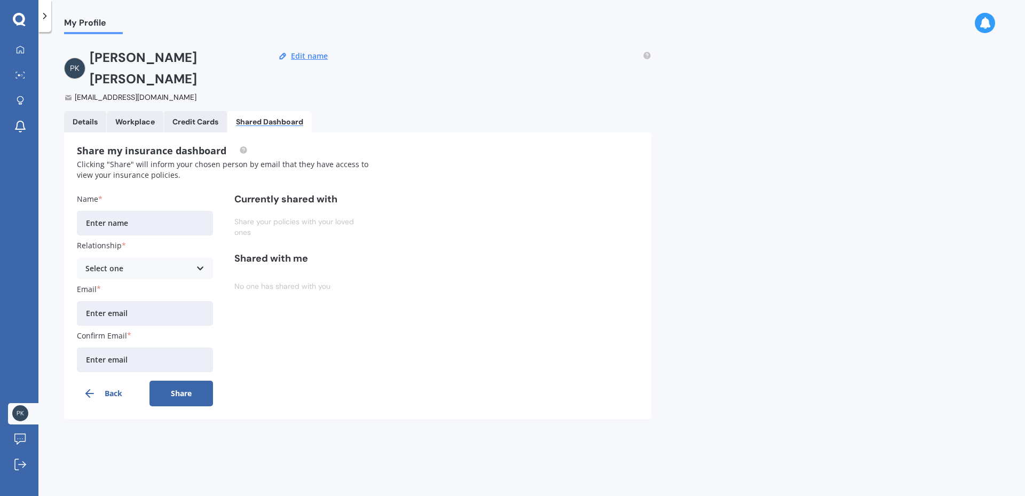
click at [71, 58] on img at bounding box center [74, 68] width 21 height 21
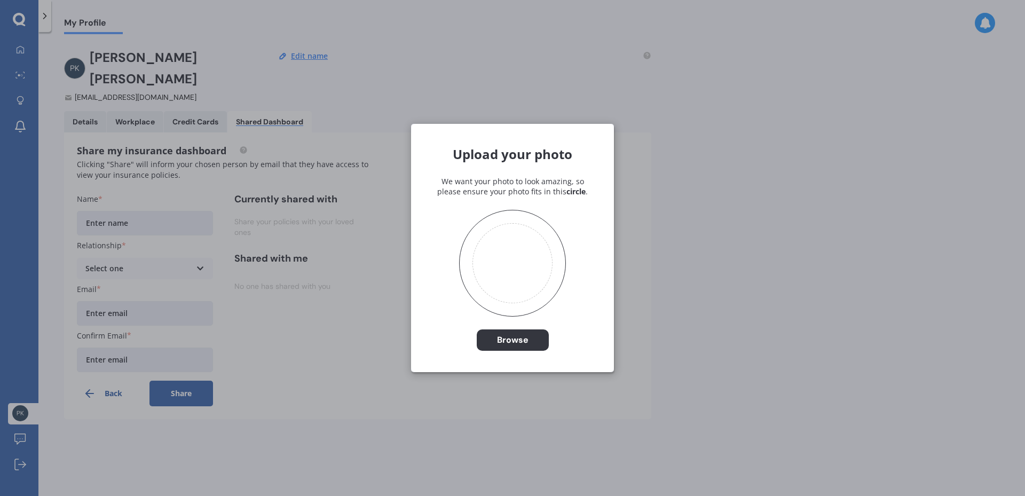
click at [279, 425] on div "Upload your photo We want your photo to look amazing, so please ensure your pho…" at bounding box center [512, 248] width 1025 height 496
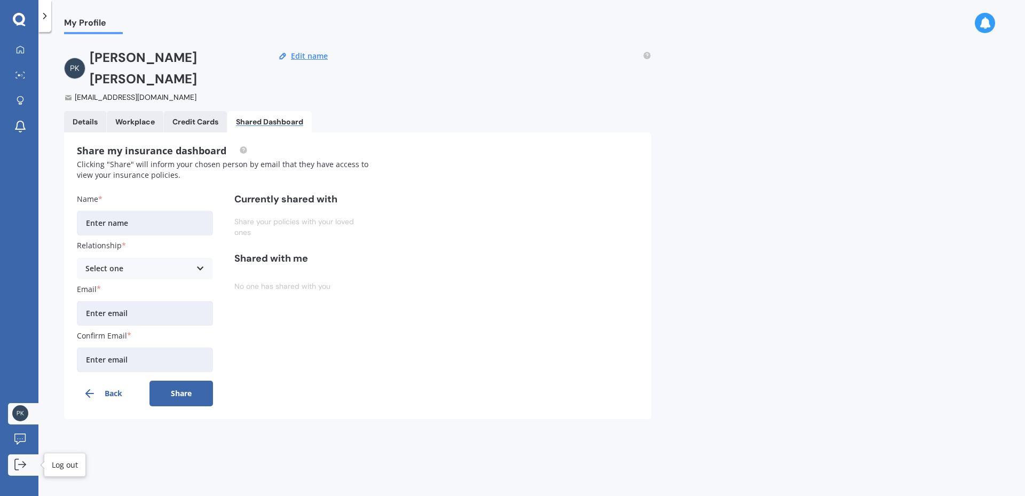
click at [15, 462] on icon at bounding box center [20, 464] width 12 height 12
